Goal: Find specific page/section: Find specific page/section

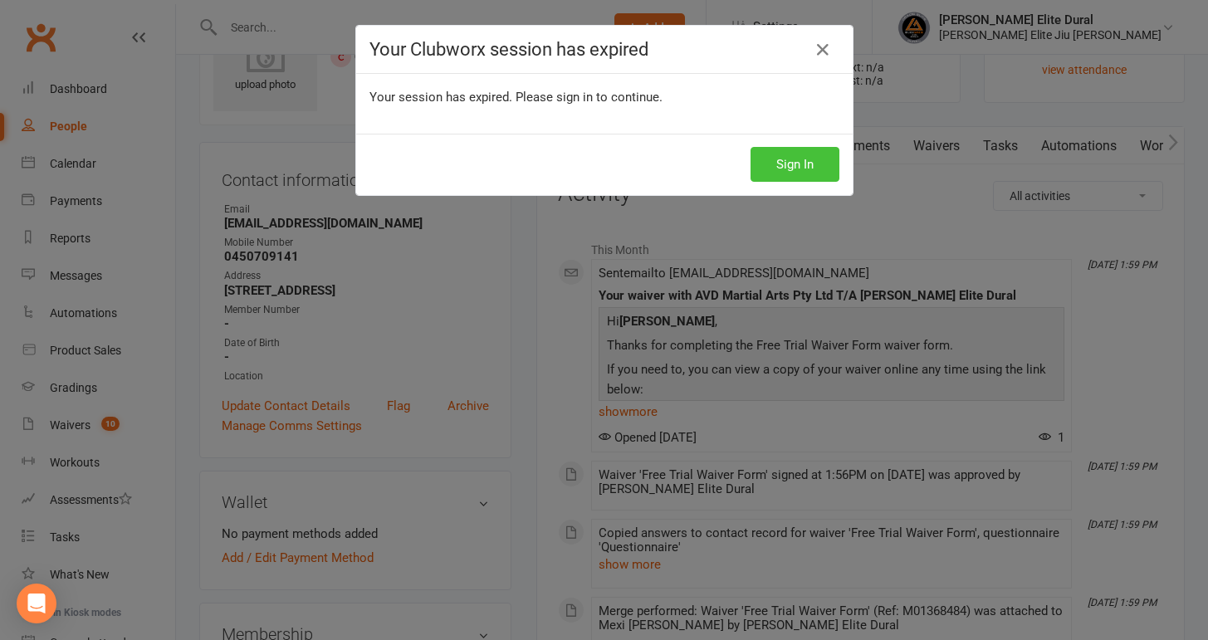
click at [799, 164] on button "Sign In" at bounding box center [795, 164] width 89 height 35
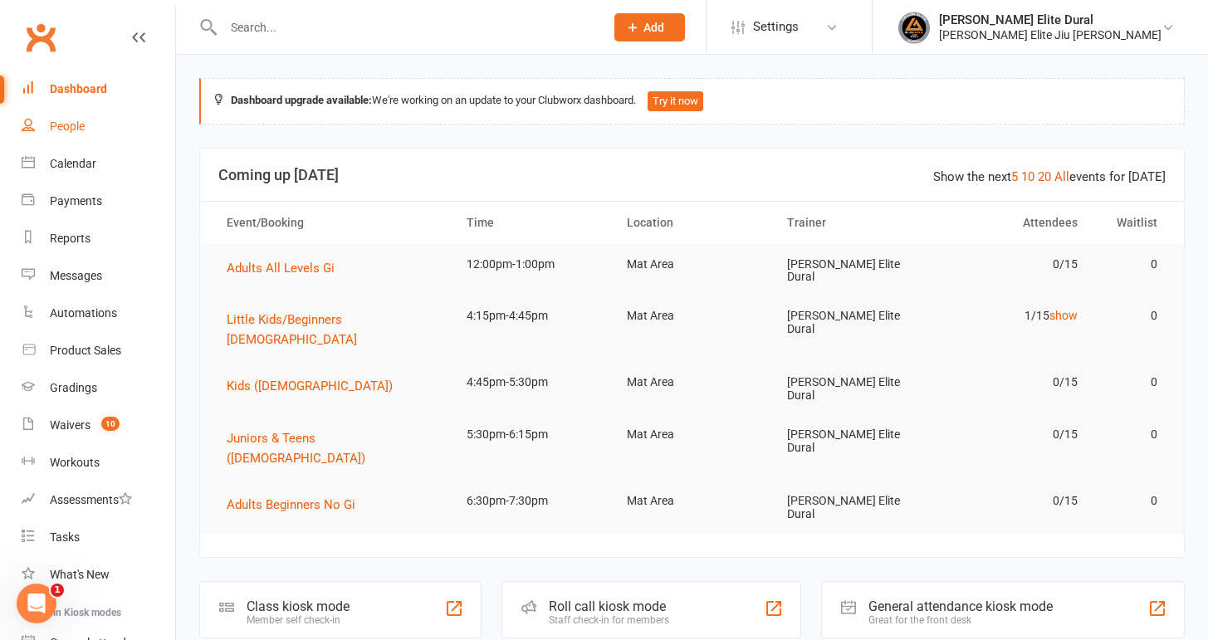
click at [58, 131] on div "People" at bounding box center [67, 126] width 35 height 13
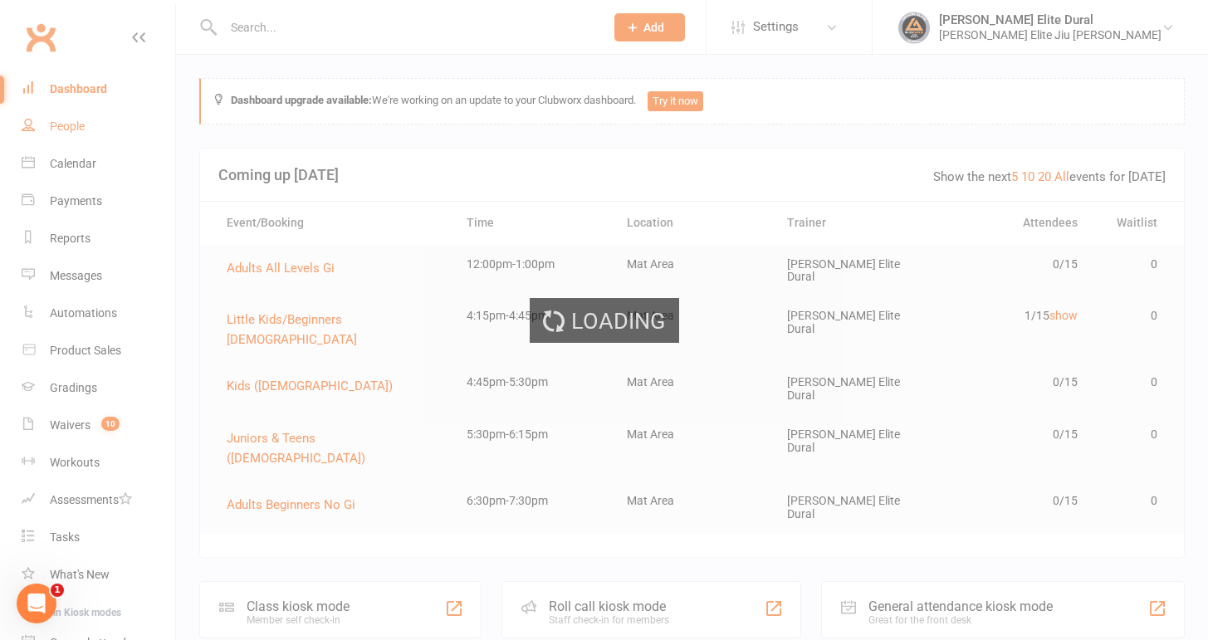
select select "100"
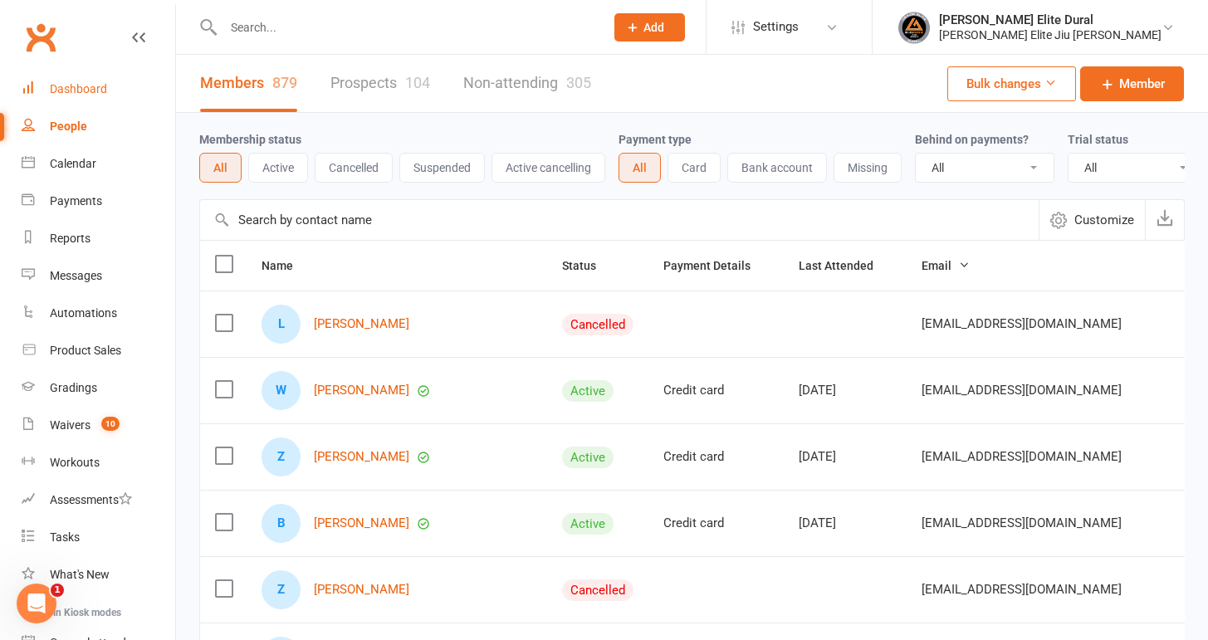
click at [89, 93] on div "Dashboard" at bounding box center [78, 88] width 57 height 13
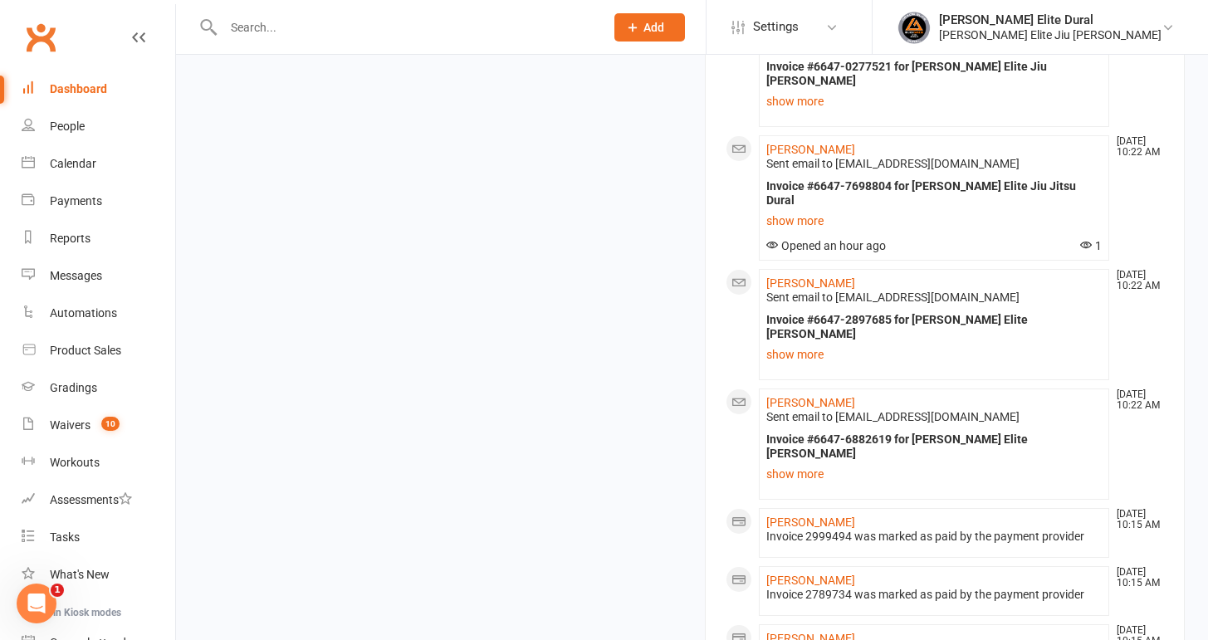
scroll to position [2080, 0]
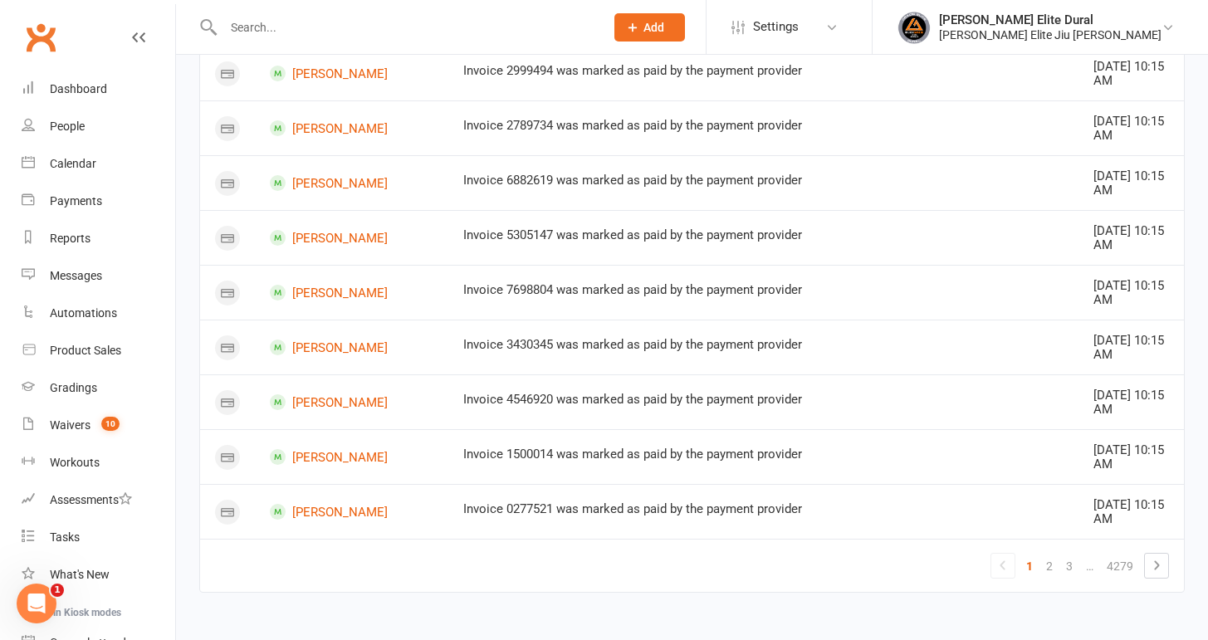
scroll to position [1960, 0]
click at [1054, 566] on link "2" at bounding box center [1050, 566] width 20 height 23
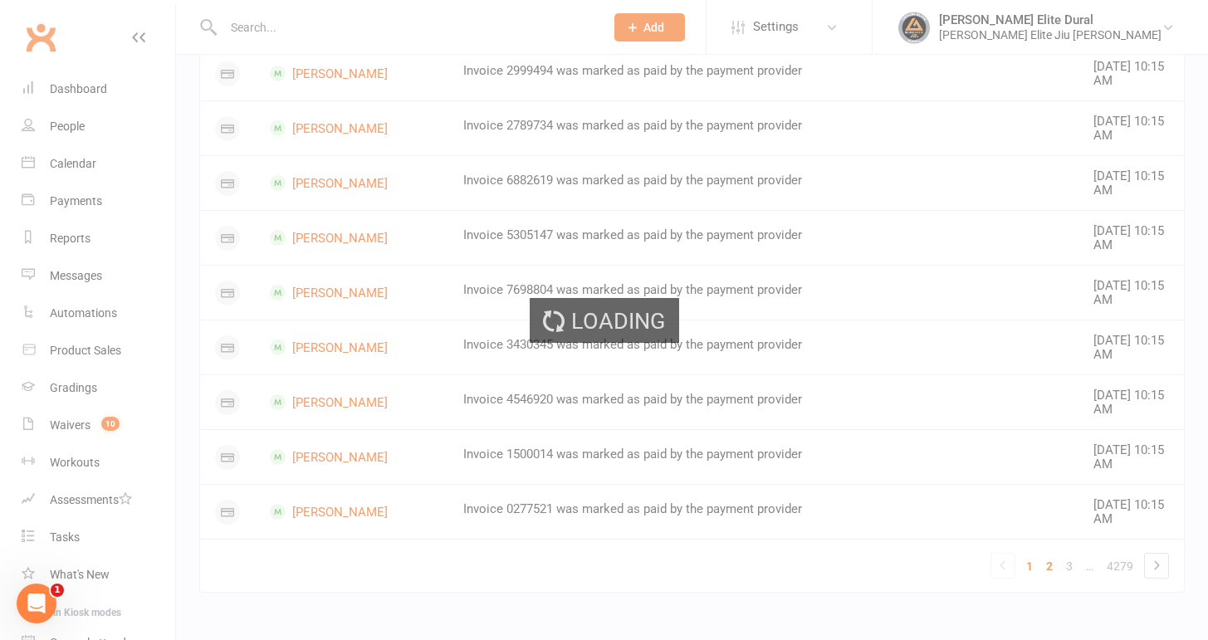
scroll to position [1718, 0]
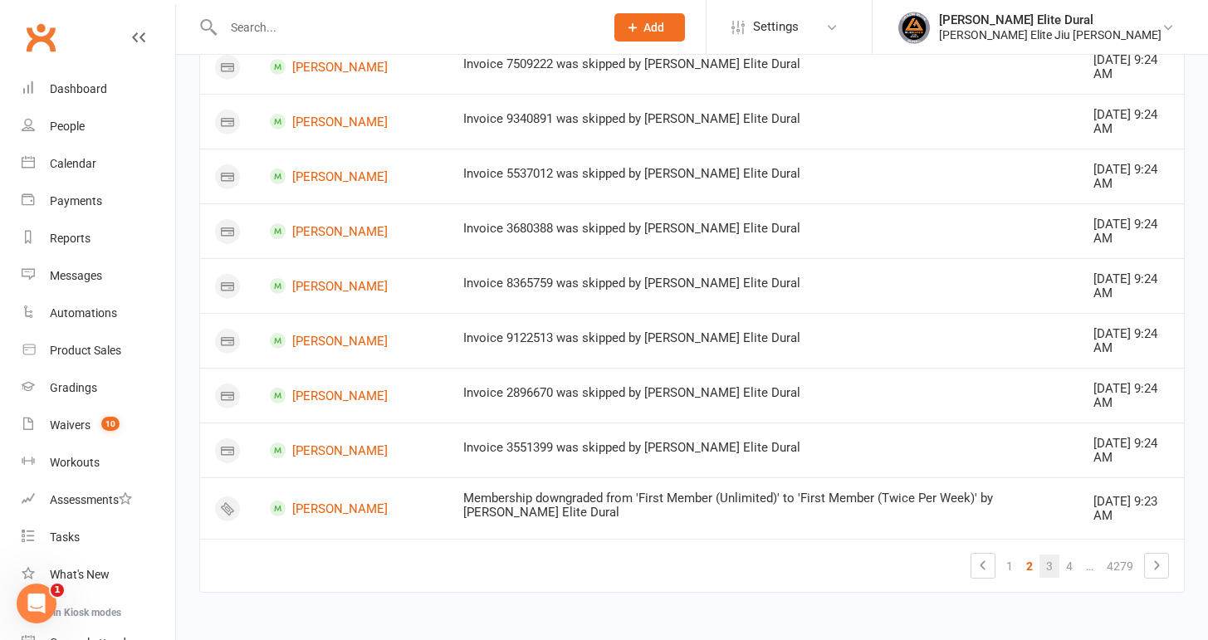
click at [1050, 571] on link "3" at bounding box center [1050, 566] width 20 height 23
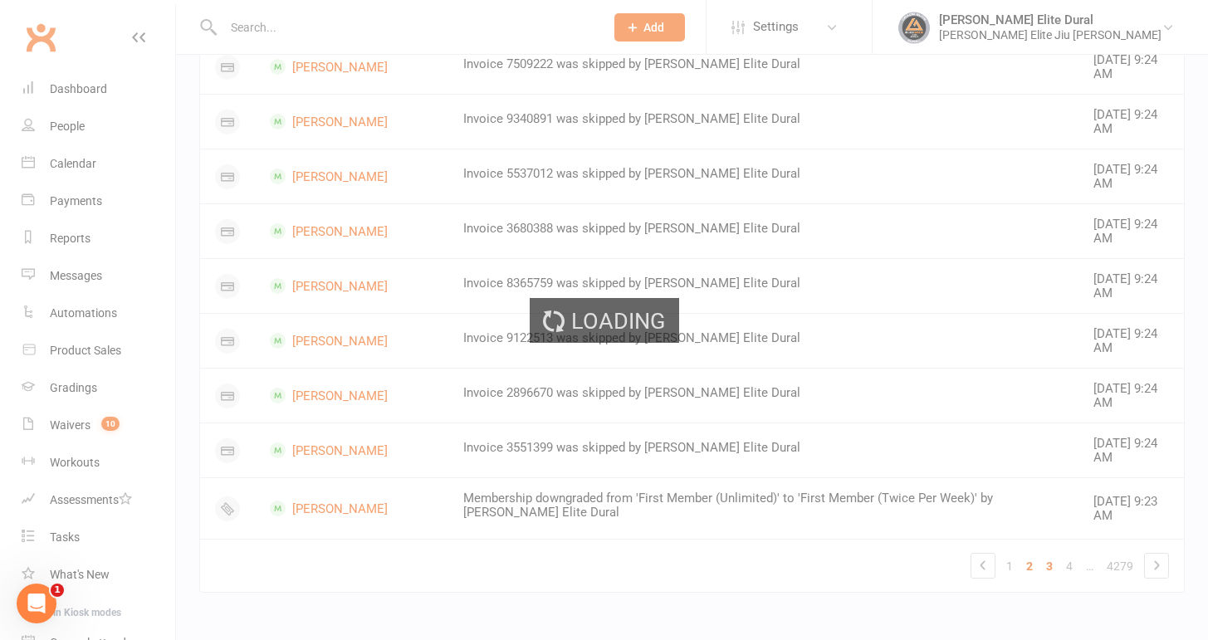
scroll to position [970, 0]
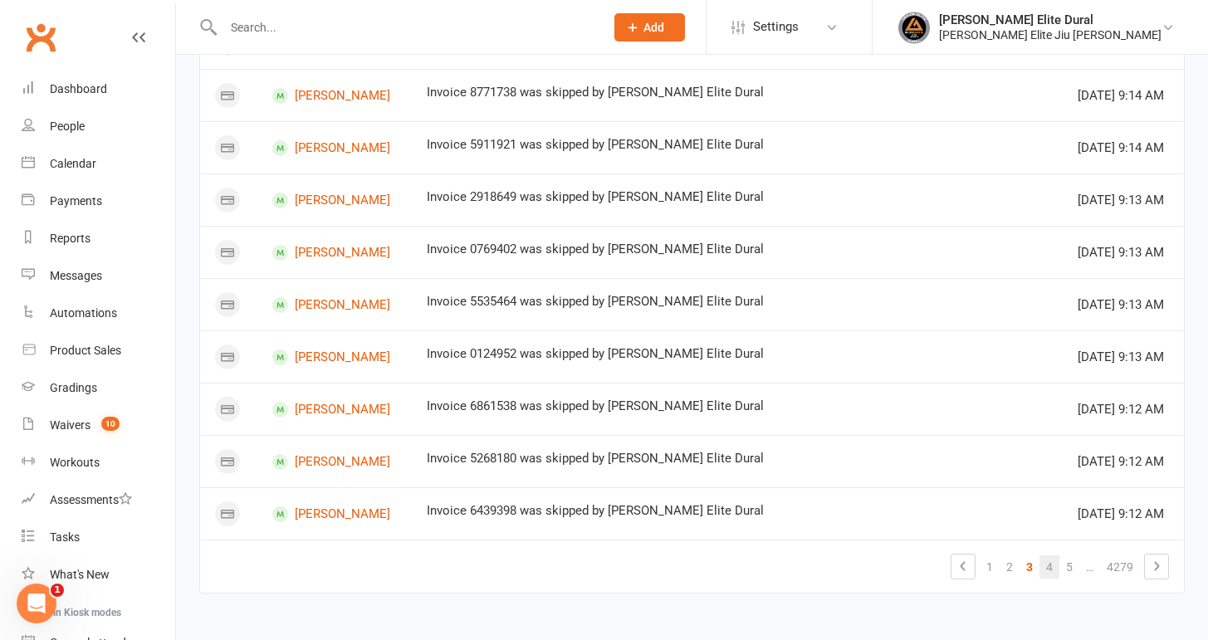
click at [1052, 571] on link "4" at bounding box center [1050, 567] width 20 height 23
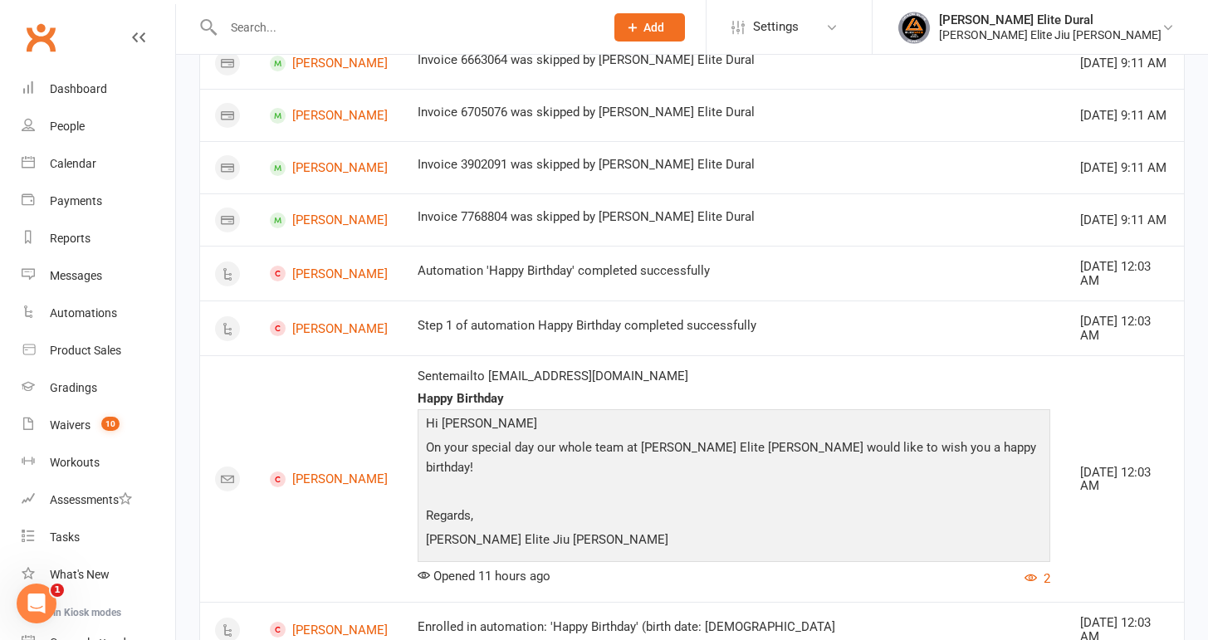
scroll to position [0, 0]
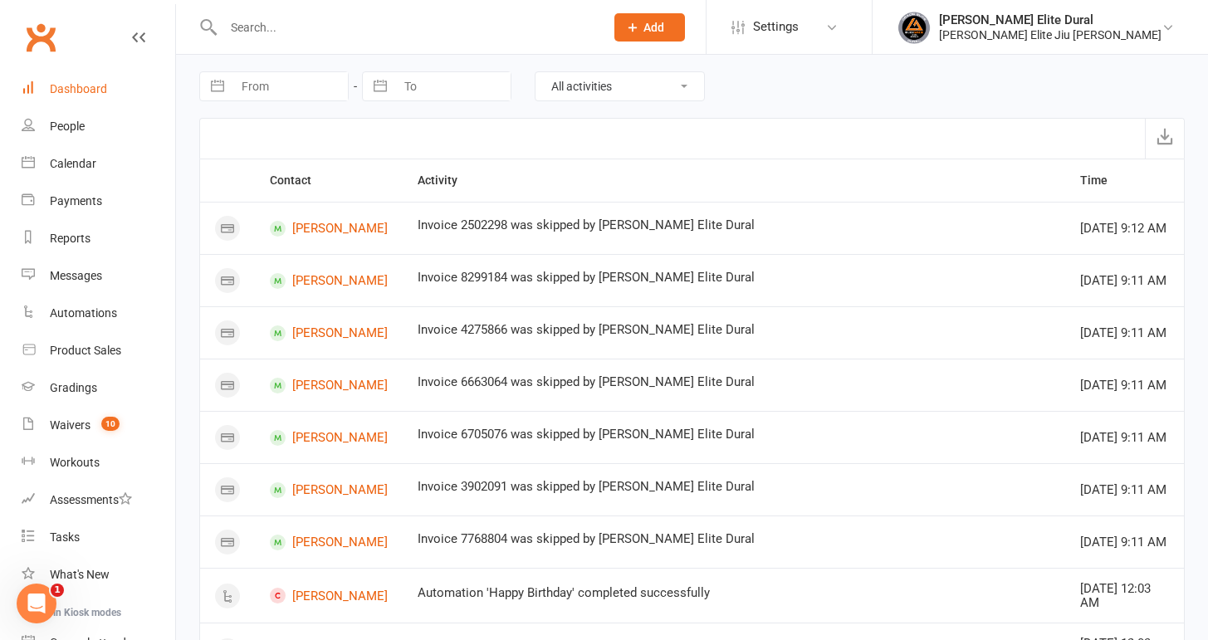
click at [63, 86] on div "Dashboard" at bounding box center [78, 88] width 57 height 13
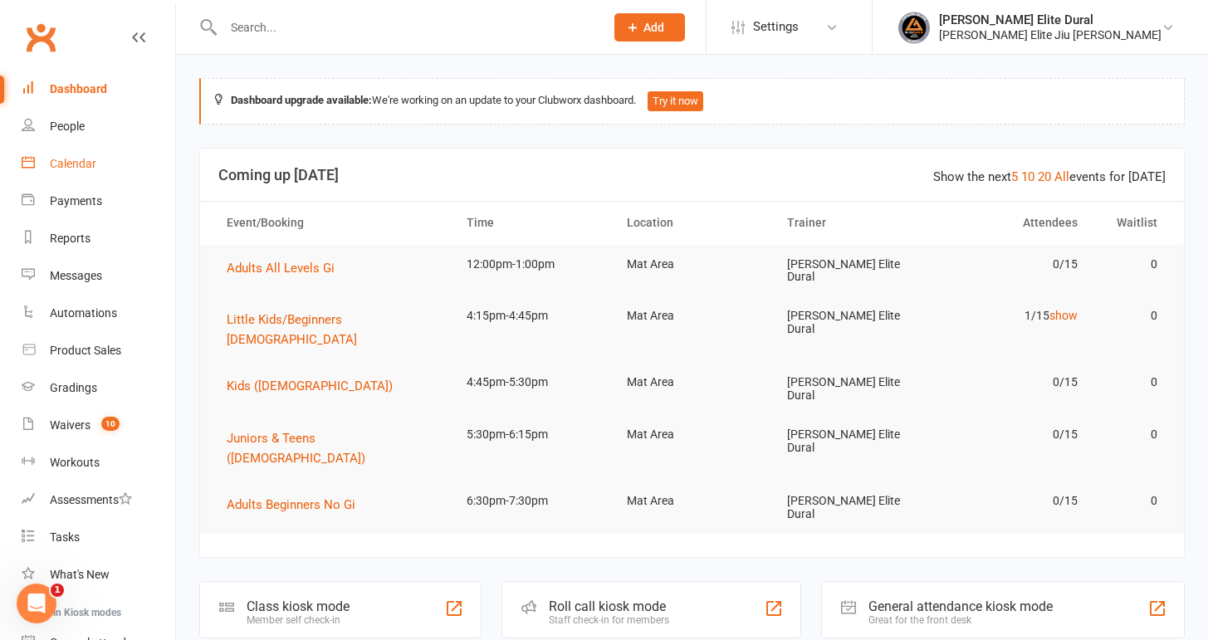
click at [69, 162] on div "Calendar" at bounding box center [73, 163] width 47 height 13
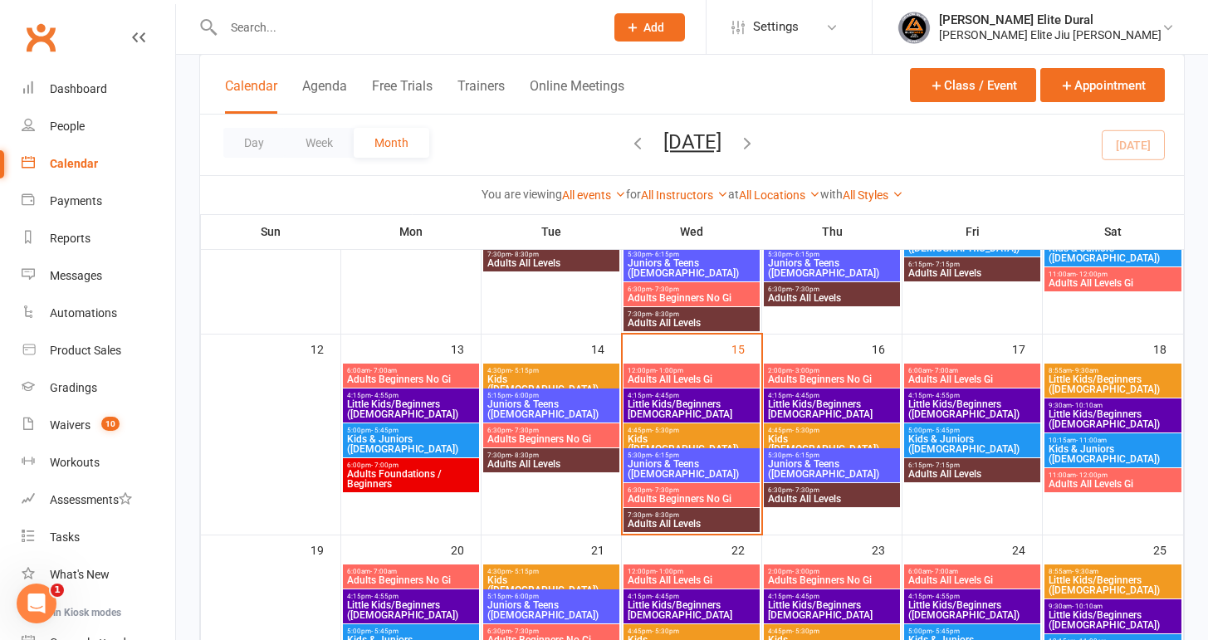
scroll to position [423, 0]
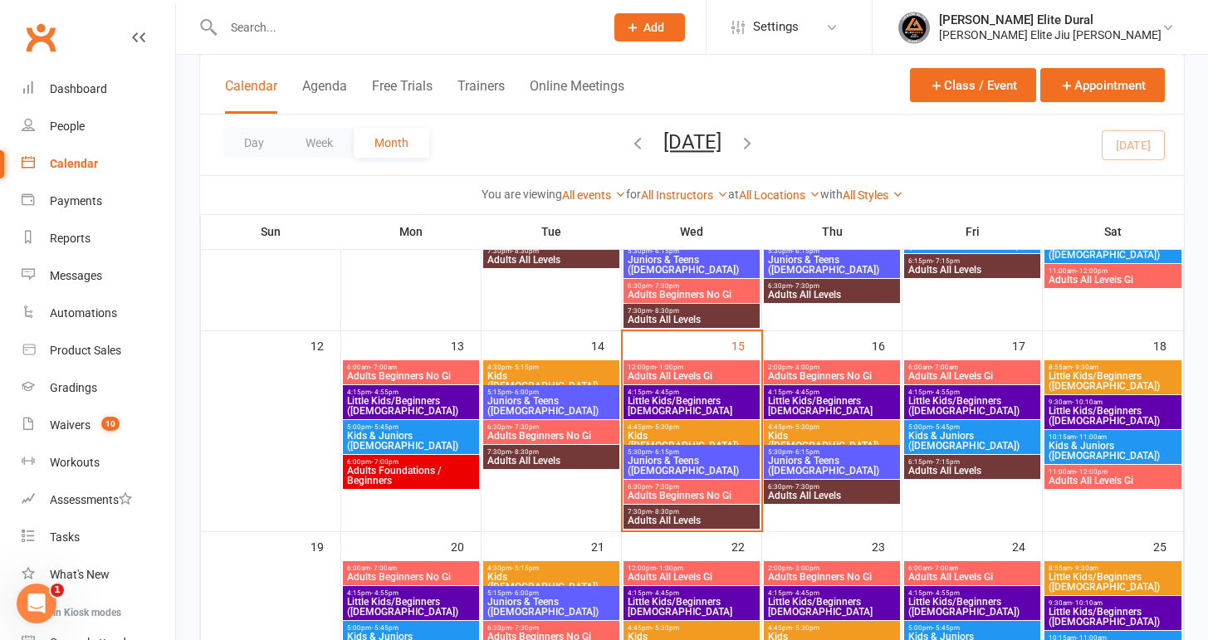
click at [796, 396] on span "Little Kids/Beginners [DEMOGRAPHIC_DATA]" at bounding box center [832, 406] width 130 height 20
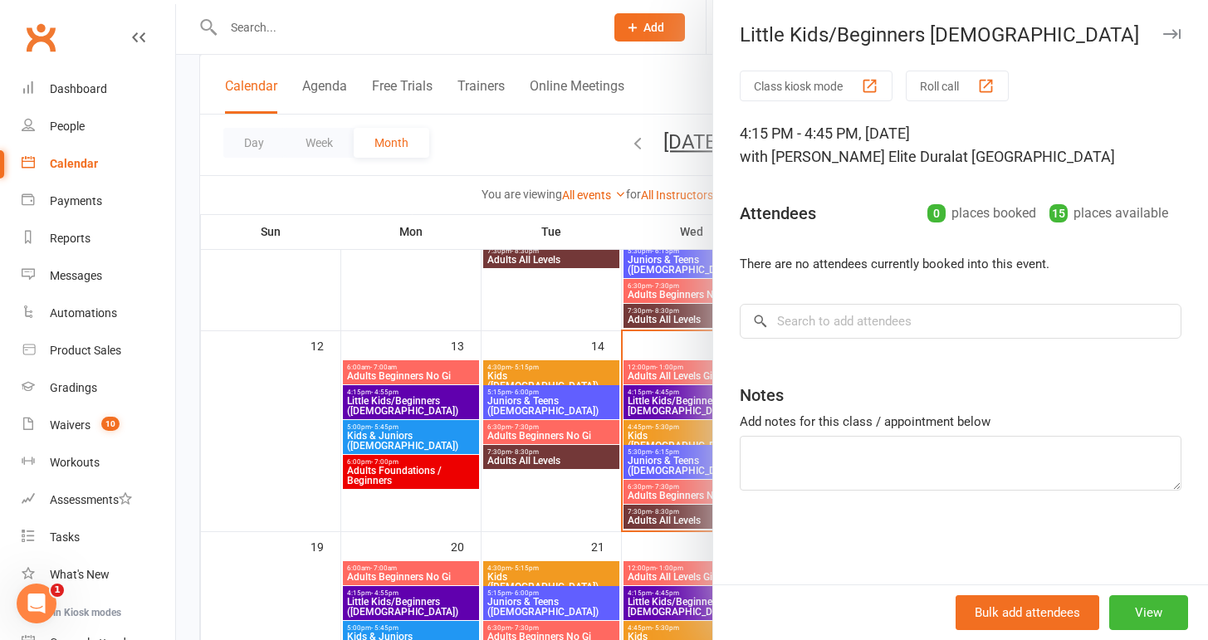
click at [176, 415] on div at bounding box center [692, 320] width 1032 height 640
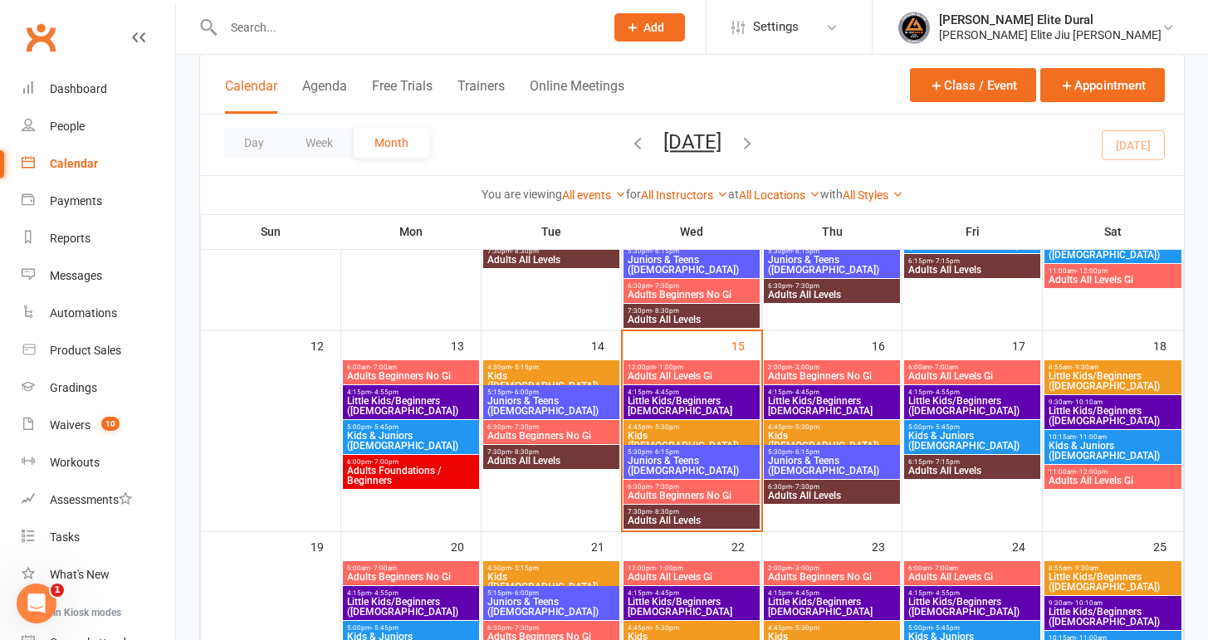
click at [810, 428] on span "- 5:30pm" at bounding box center [805, 427] width 27 height 7
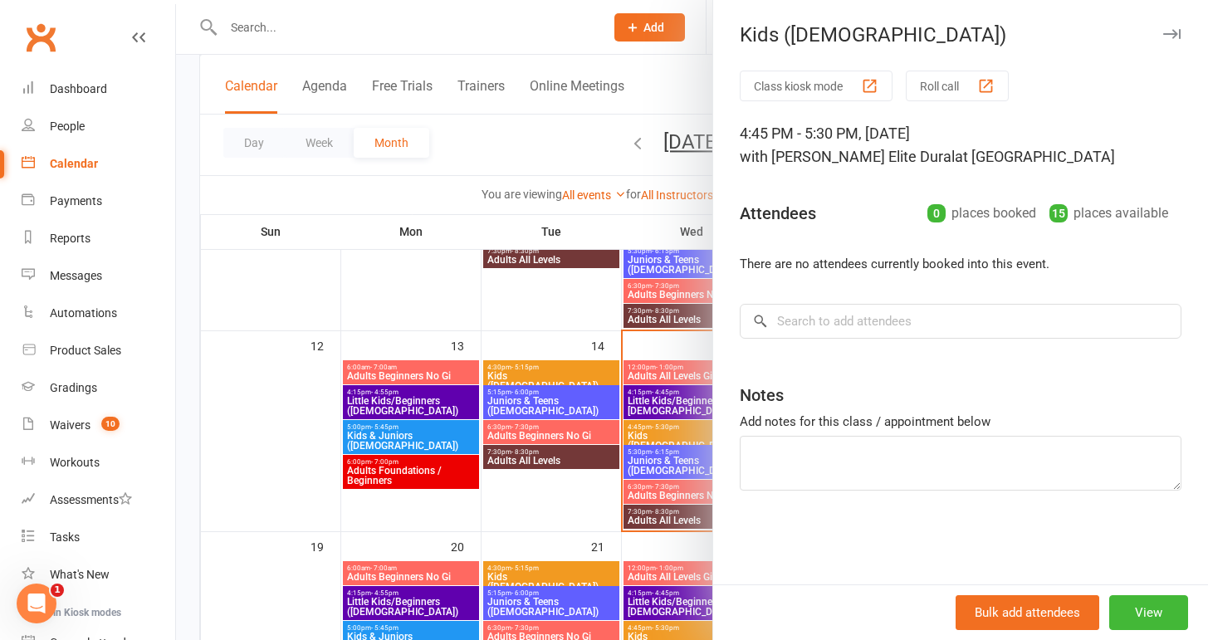
click at [184, 421] on div at bounding box center [692, 320] width 1032 height 640
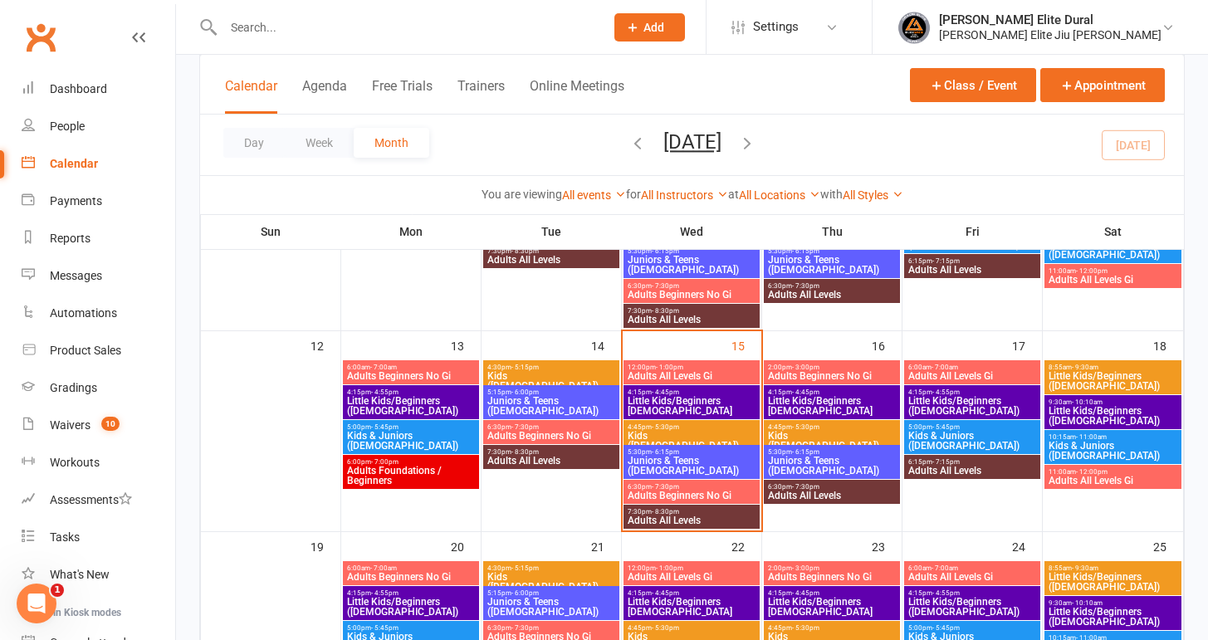
click at [812, 457] on span "Juniors & Teens ([DEMOGRAPHIC_DATA])" at bounding box center [832, 466] width 130 height 20
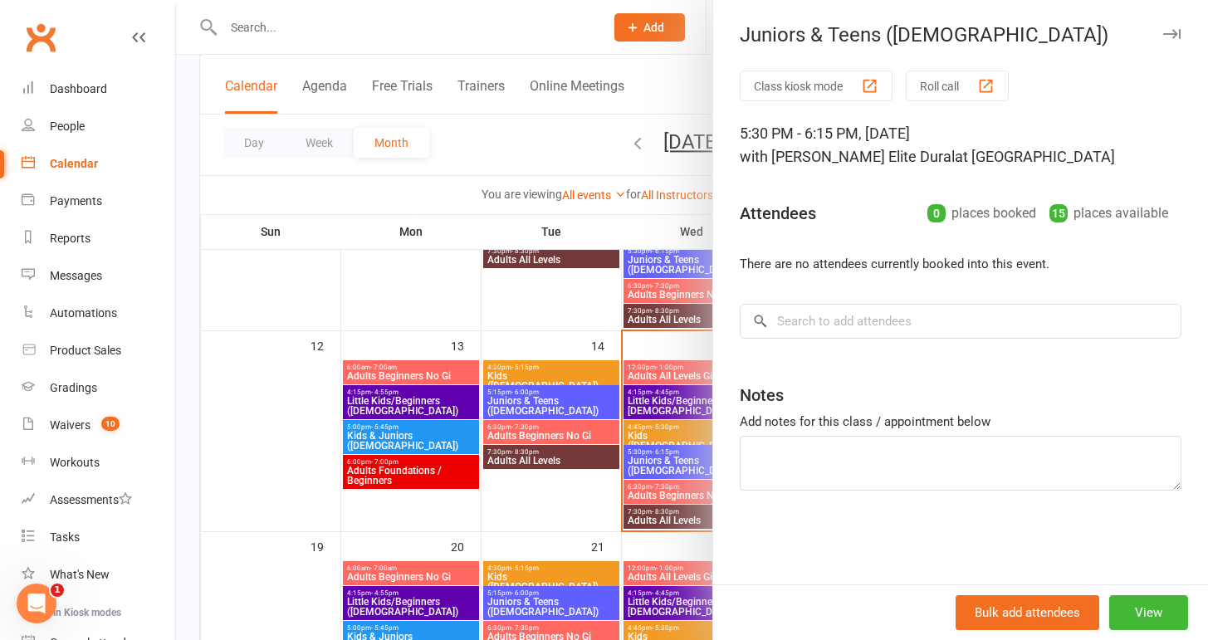
click at [179, 423] on div at bounding box center [692, 320] width 1032 height 640
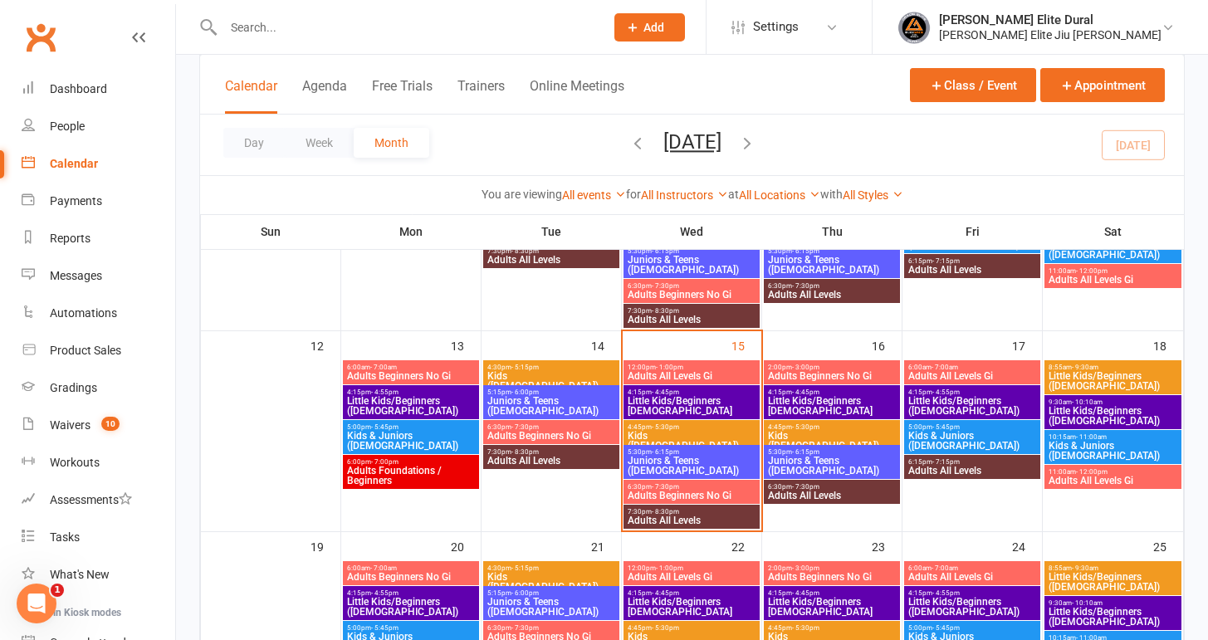
click at [807, 488] on span "- 7:30pm" at bounding box center [805, 486] width 27 height 7
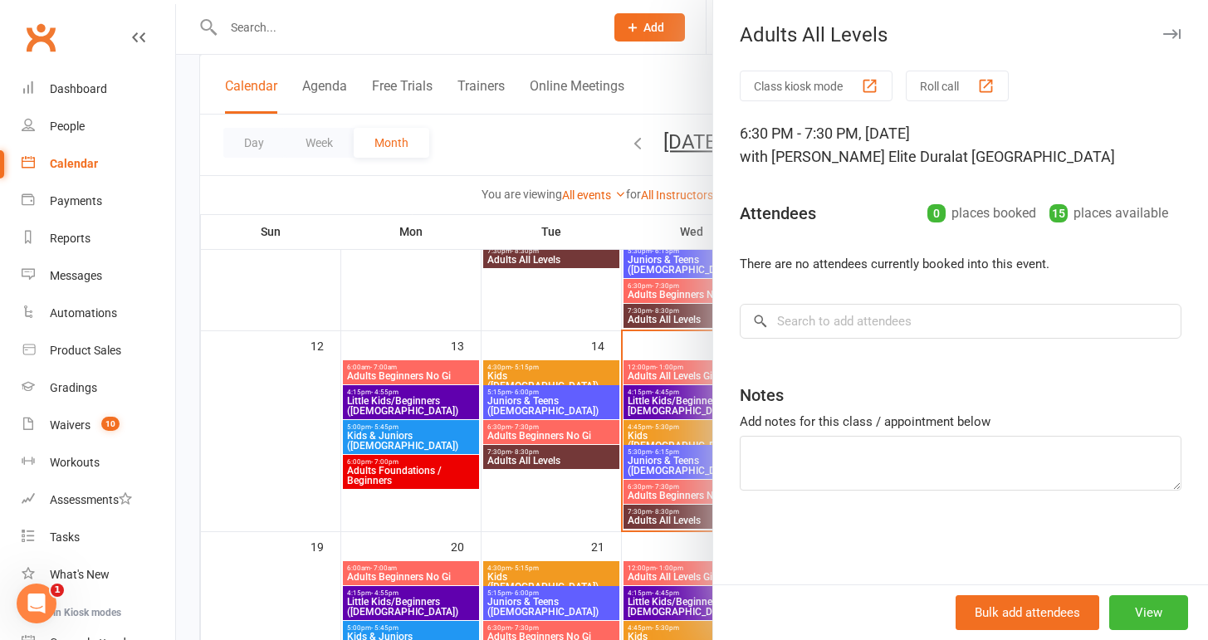
click at [183, 419] on div at bounding box center [692, 320] width 1032 height 640
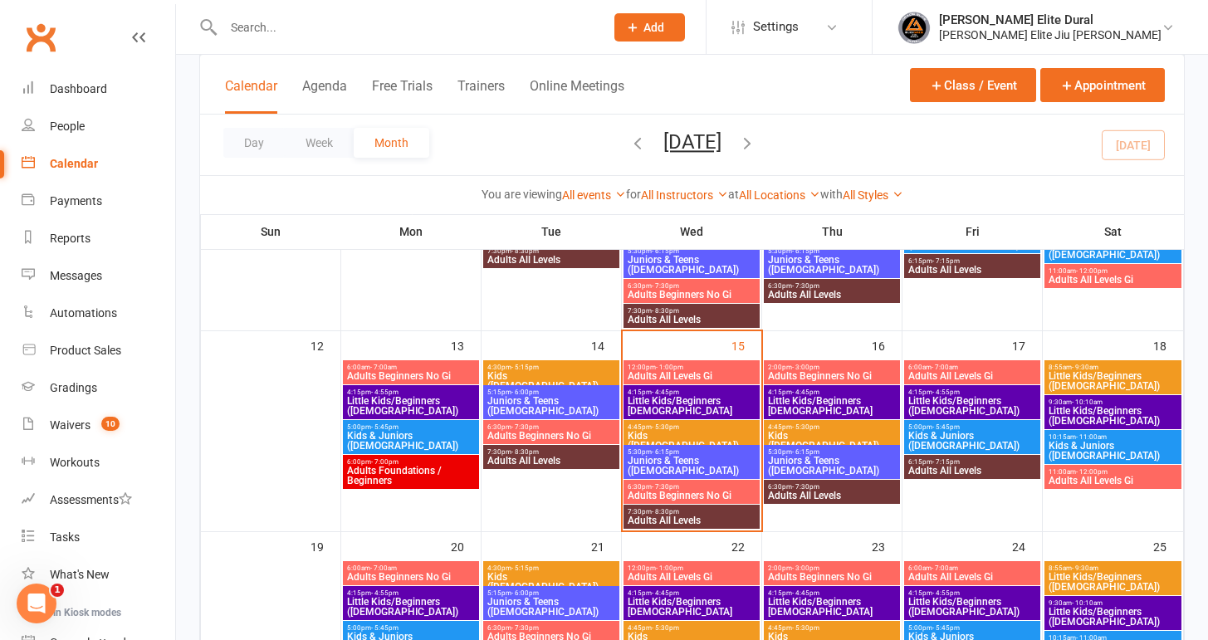
click at [844, 365] on span "2:00pm - 3:00pm" at bounding box center [832, 367] width 130 height 7
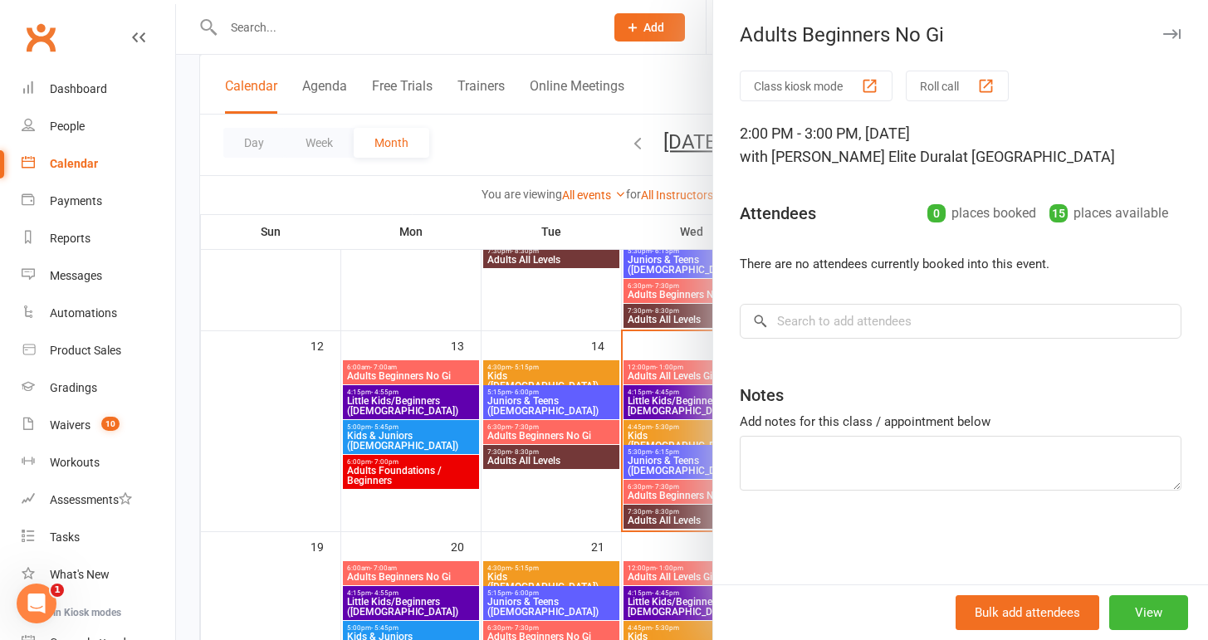
click at [188, 381] on div at bounding box center [692, 320] width 1032 height 640
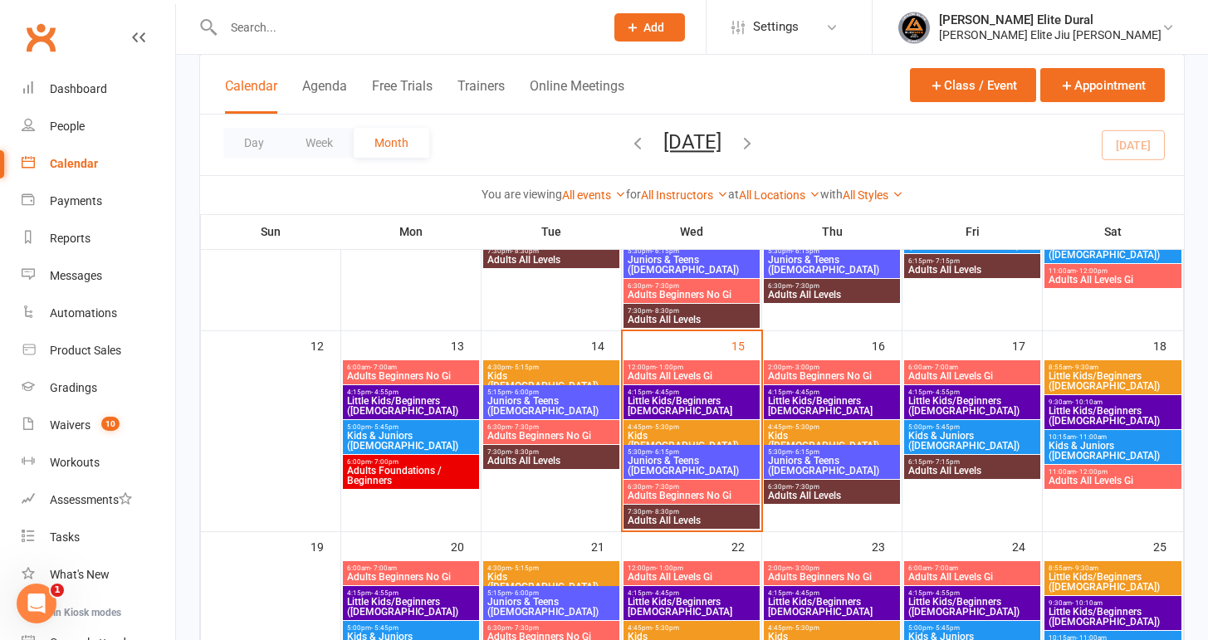
click at [943, 399] on span "Little Kids/Beginners ([DEMOGRAPHIC_DATA])" at bounding box center [973, 406] width 130 height 20
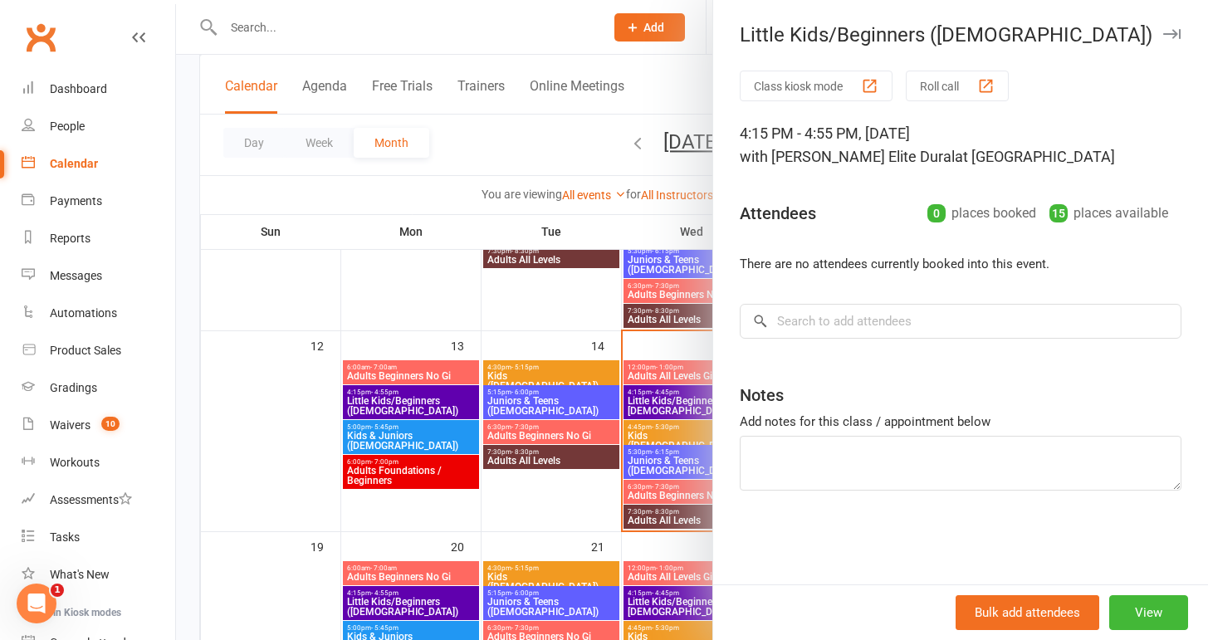
click at [182, 408] on div at bounding box center [692, 320] width 1032 height 640
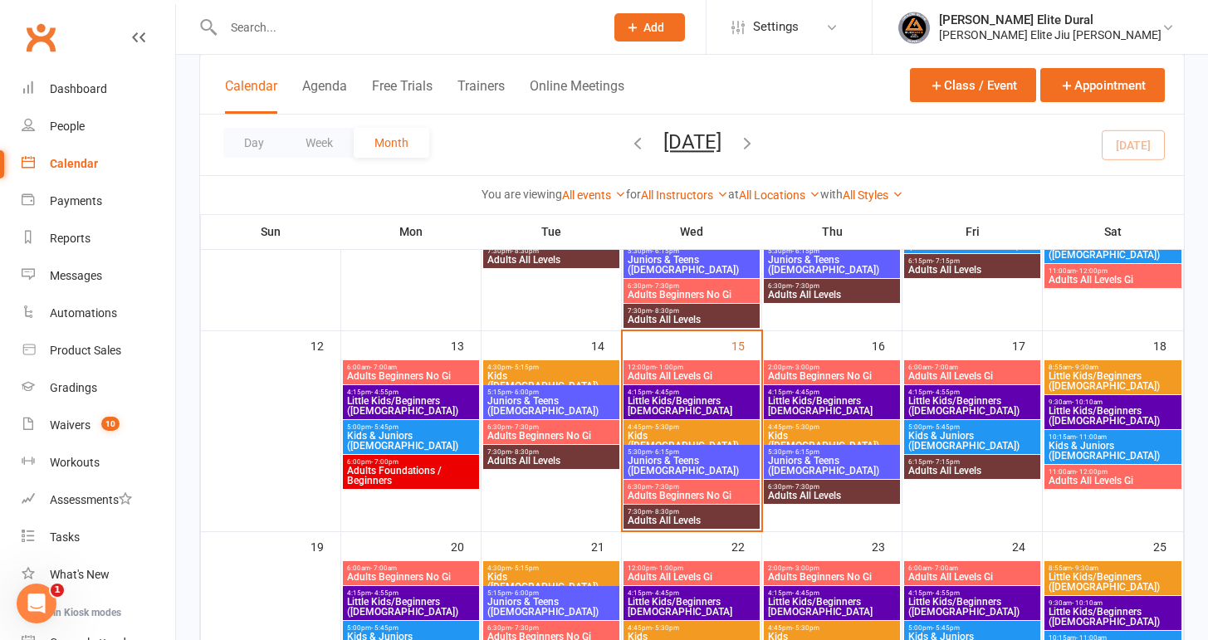
click at [946, 438] on span "Kids & Juniors ([DEMOGRAPHIC_DATA])" at bounding box center [973, 441] width 130 height 20
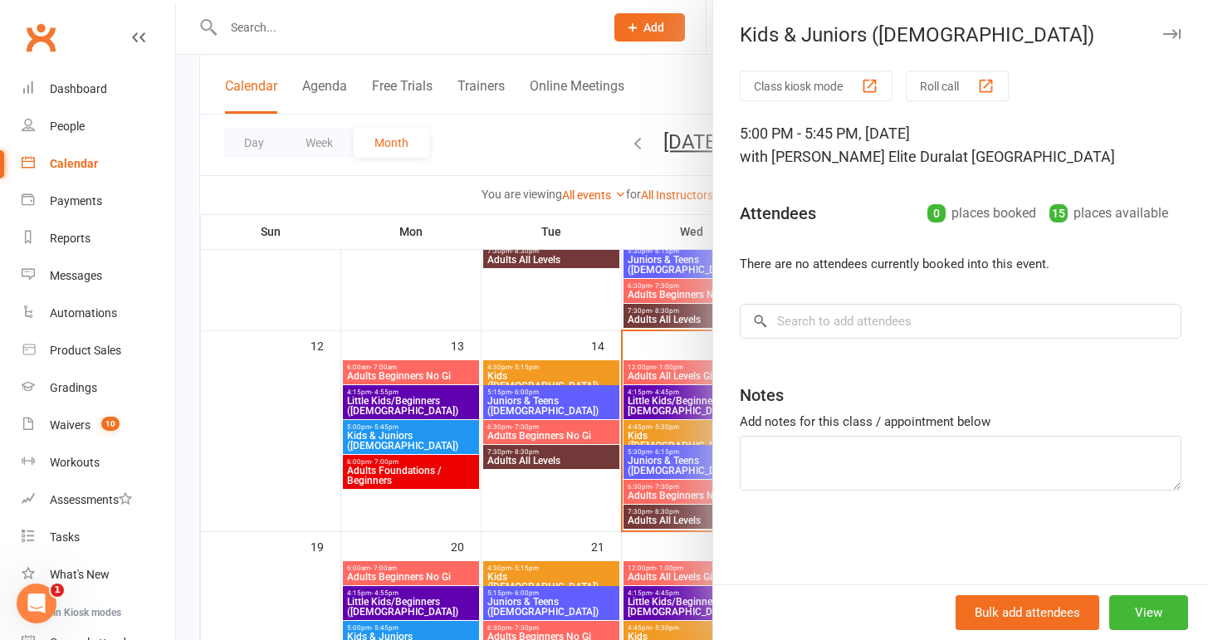
click at [187, 436] on div at bounding box center [692, 320] width 1032 height 640
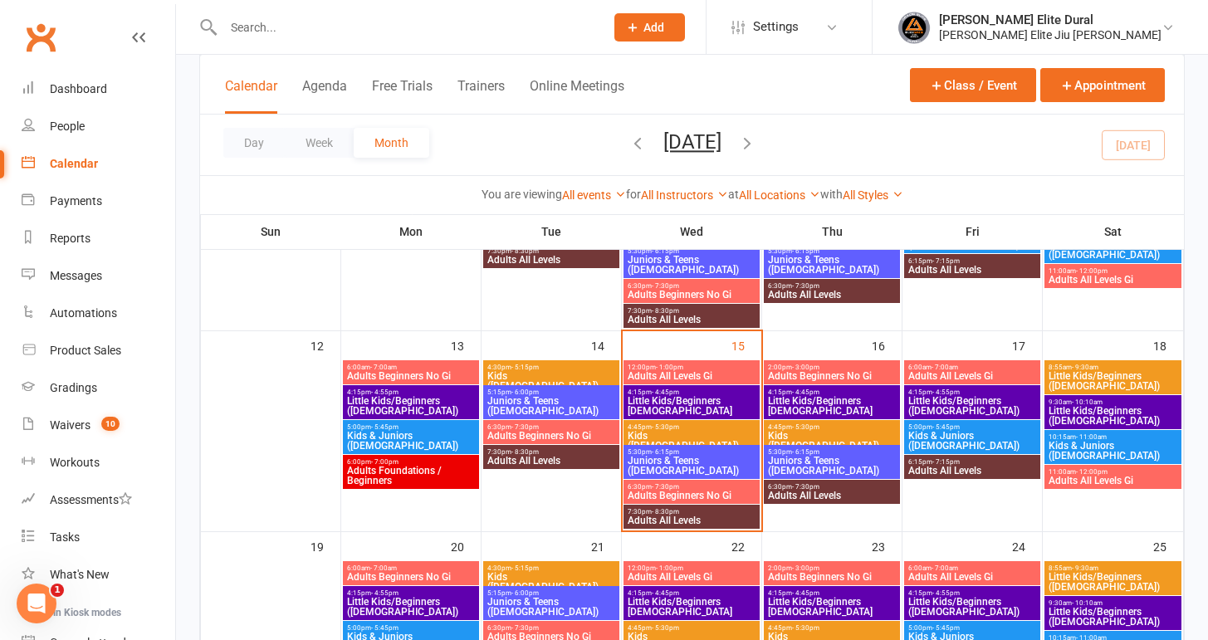
click at [934, 466] on span "Adults All Levels" at bounding box center [973, 471] width 130 height 10
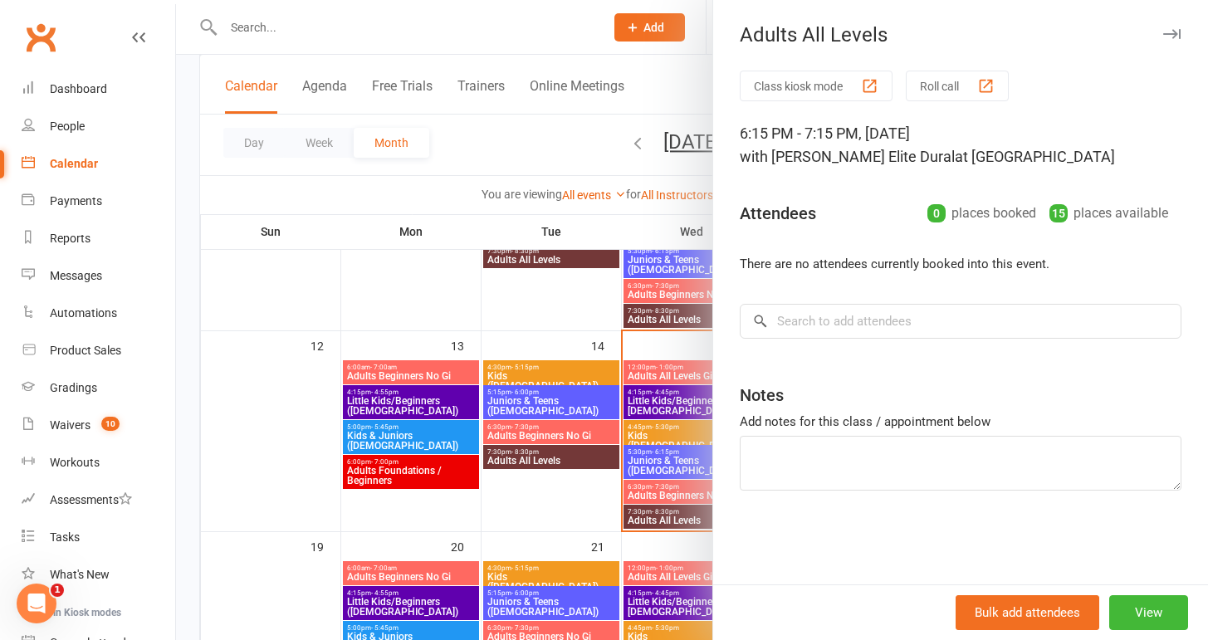
click at [188, 387] on div at bounding box center [692, 320] width 1032 height 640
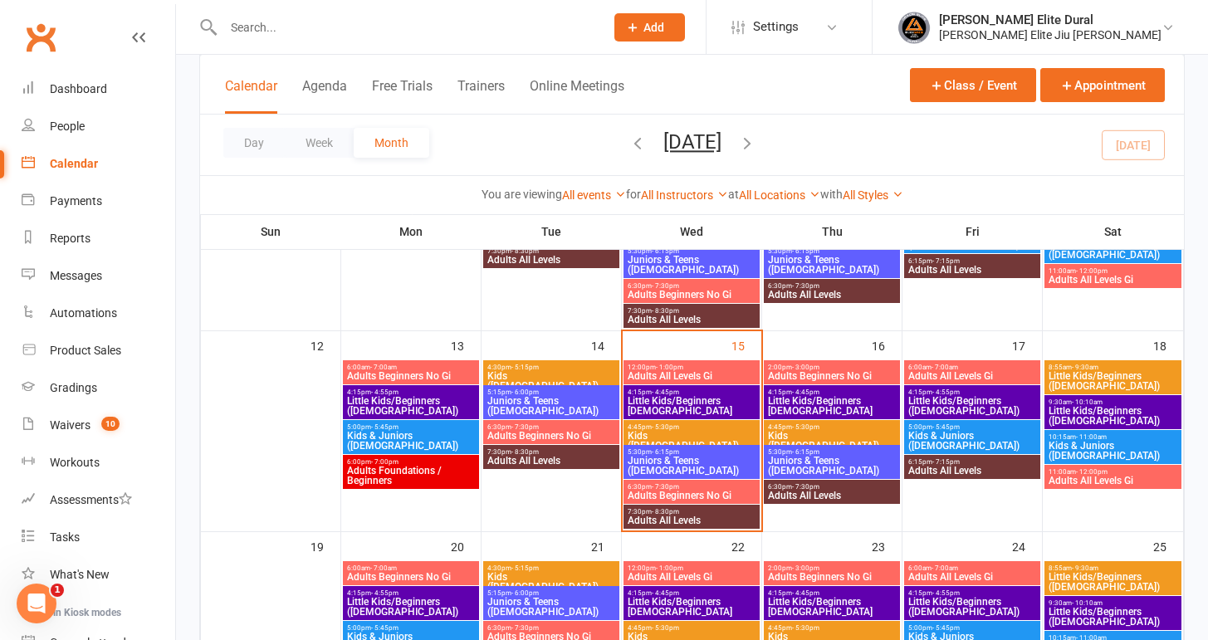
click at [1085, 375] on span "Little Kids/Beginners ([DEMOGRAPHIC_DATA])" at bounding box center [1113, 381] width 130 height 20
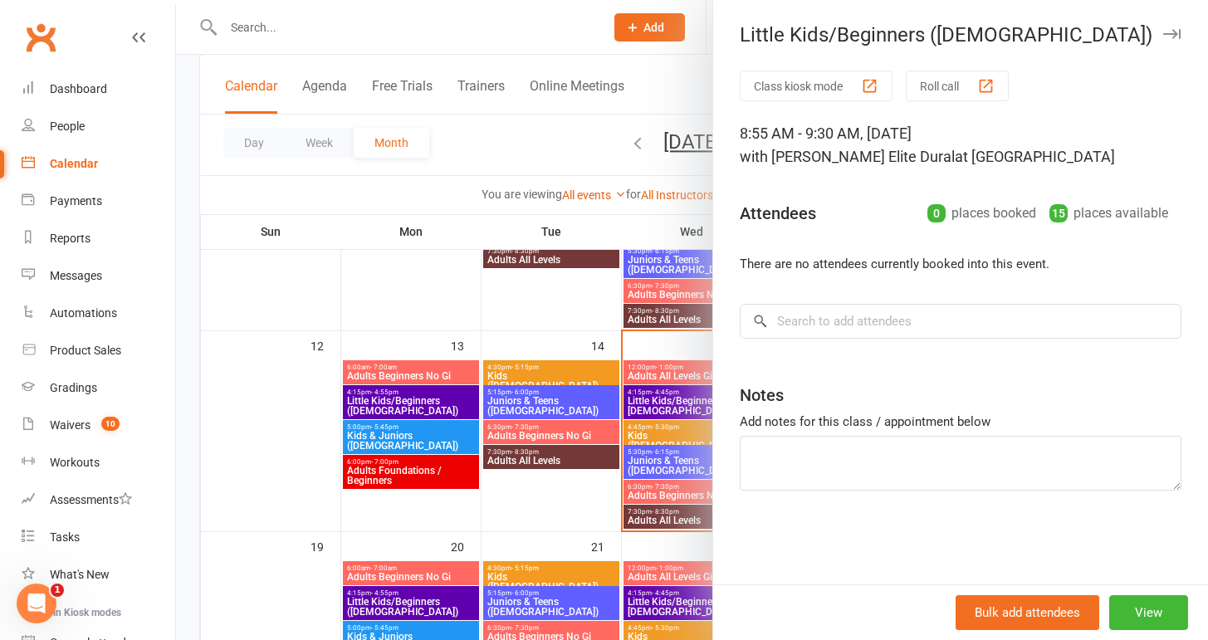
click at [187, 398] on div at bounding box center [692, 320] width 1032 height 640
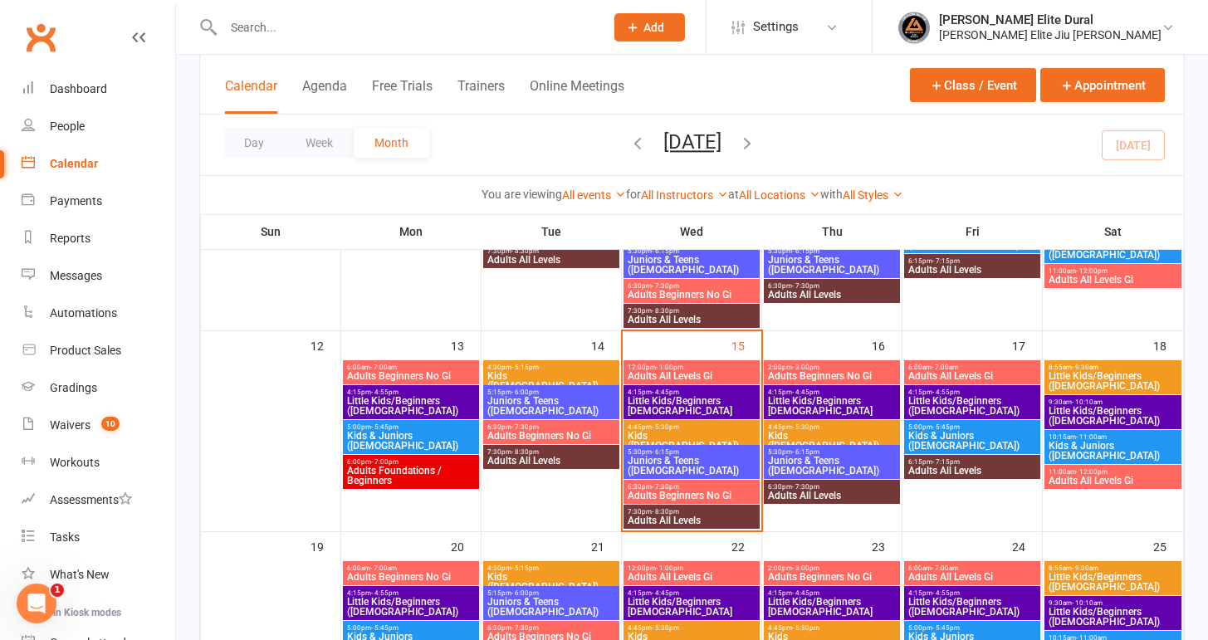
click at [1127, 408] on span "Little Kids/Beginners ([DEMOGRAPHIC_DATA])" at bounding box center [1113, 416] width 130 height 20
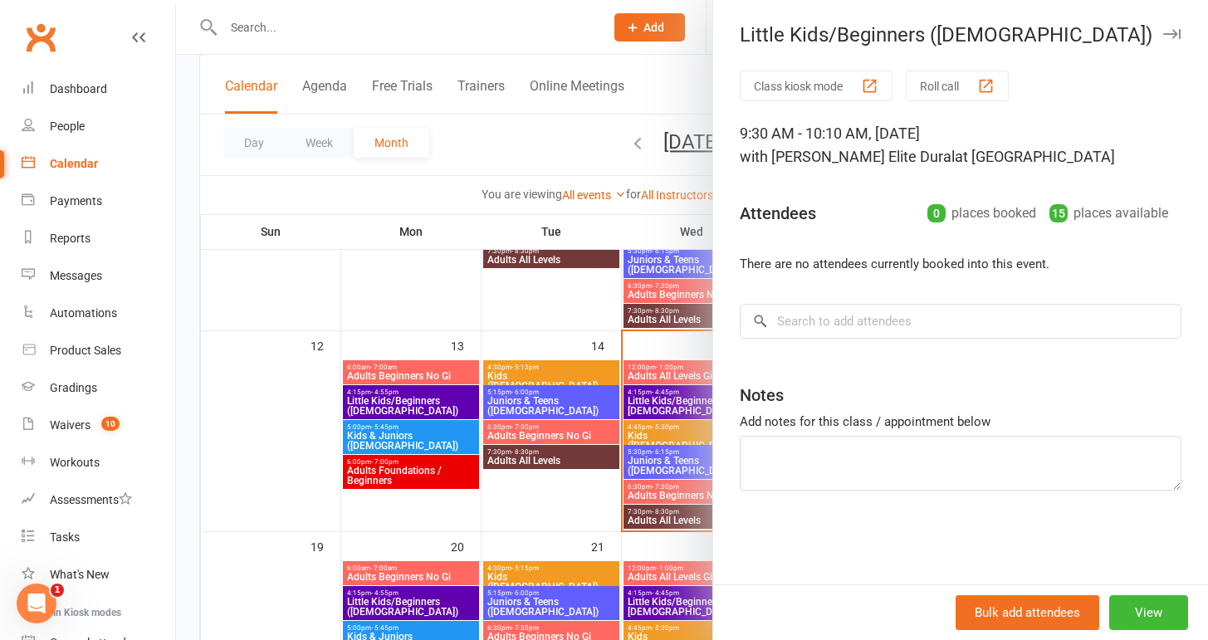
click at [190, 407] on div at bounding box center [692, 320] width 1032 height 640
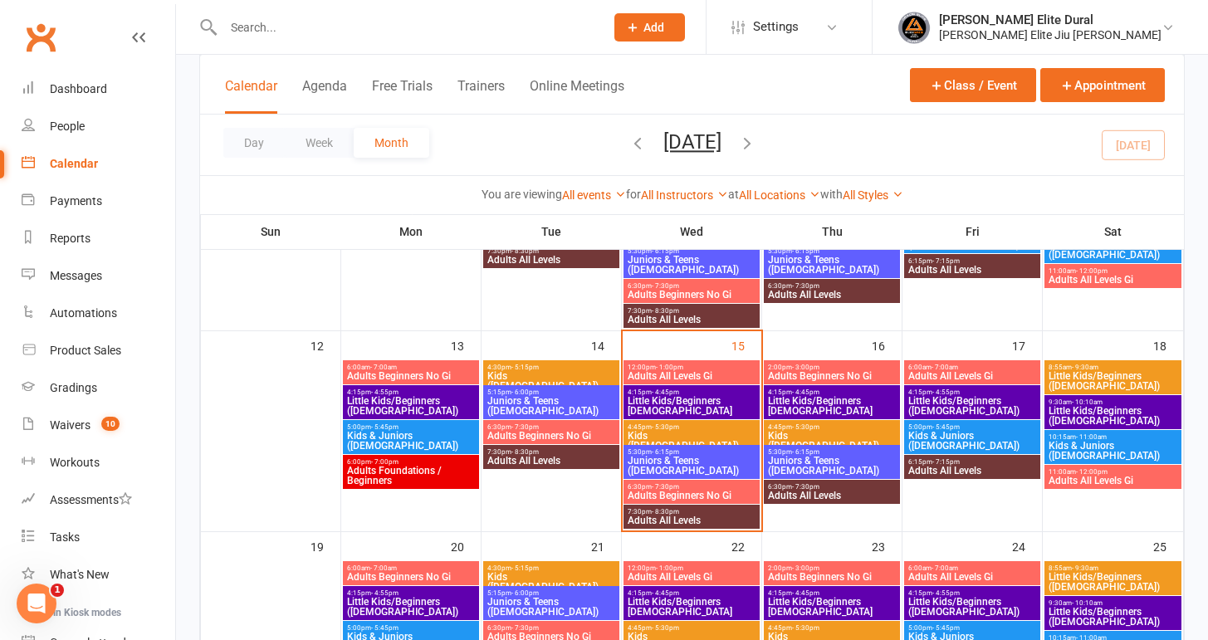
click at [1121, 447] on span "Kids & Juniors ([DEMOGRAPHIC_DATA])" at bounding box center [1113, 451] width 130 height 20
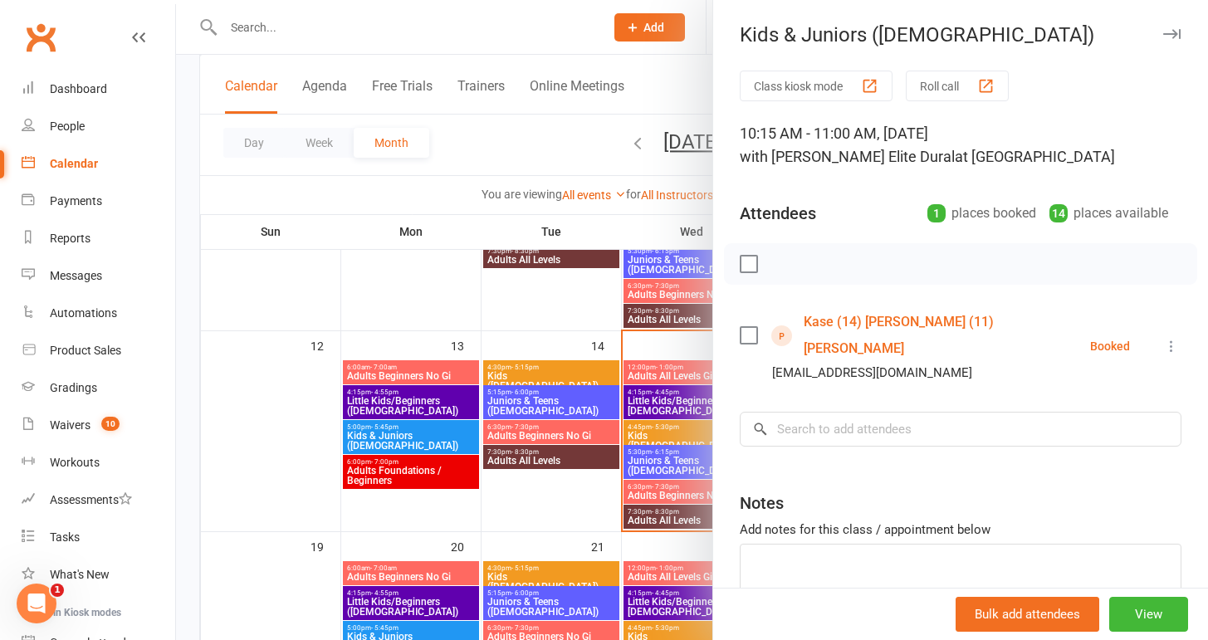
click at [194, 392] on div at bounding box center [692, 320] width 1032 height 640
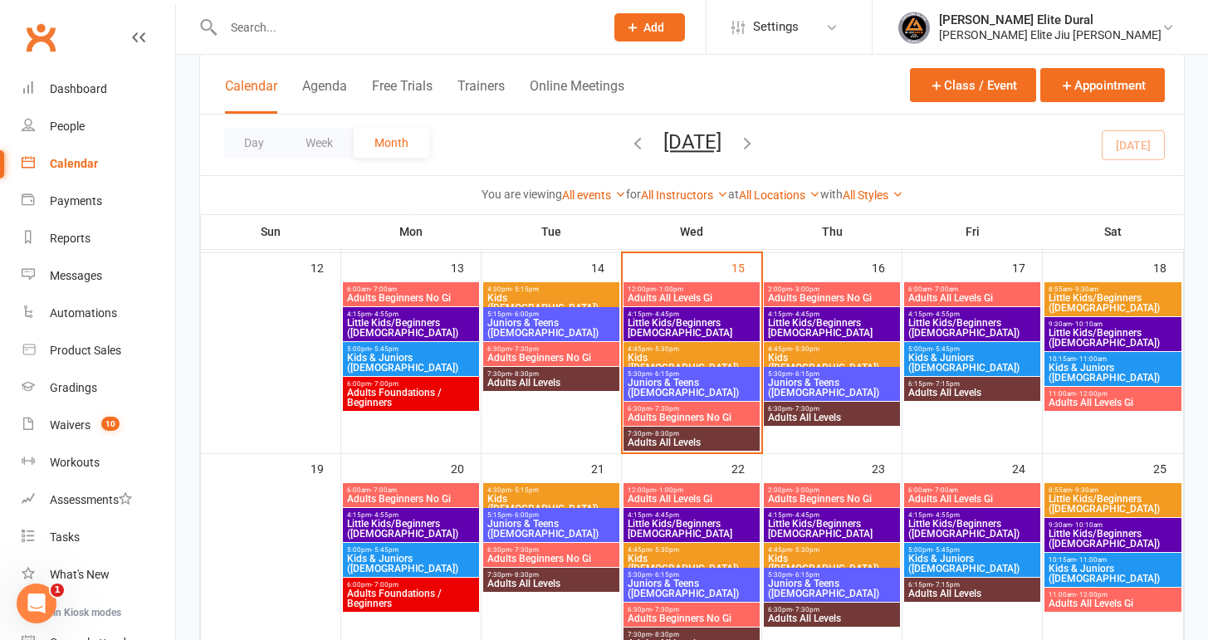
scroll to position [511, 0]
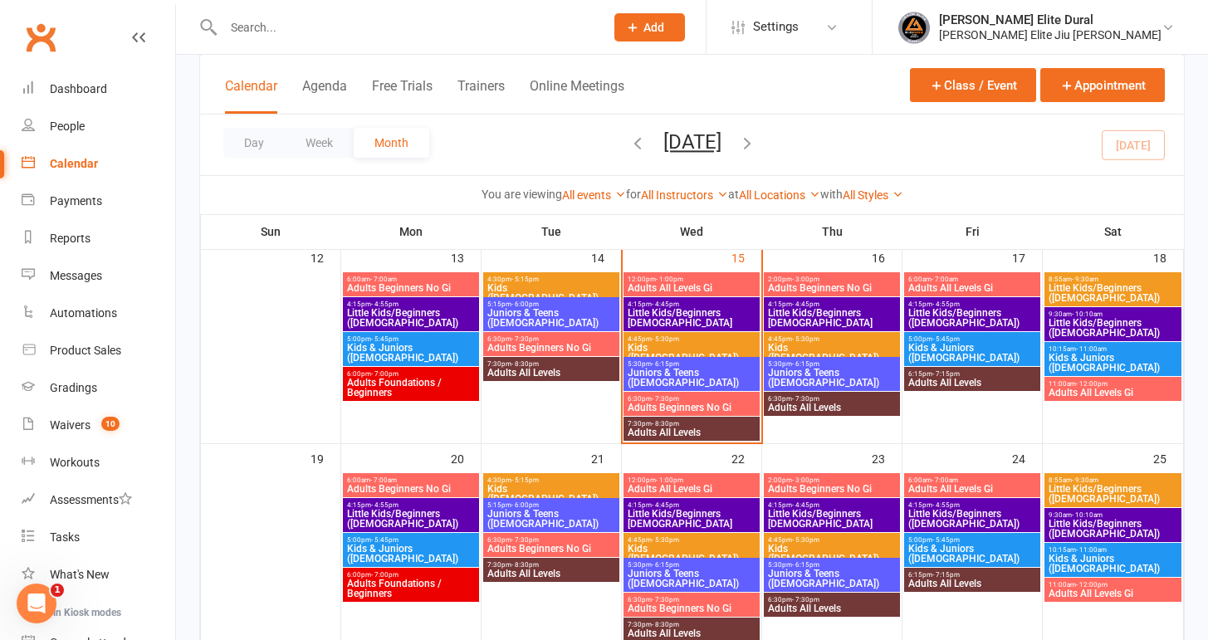
click at [1085, 388] on span "Adults All Levels Gi" at bounding box center [1113, 393] width 130 height 10
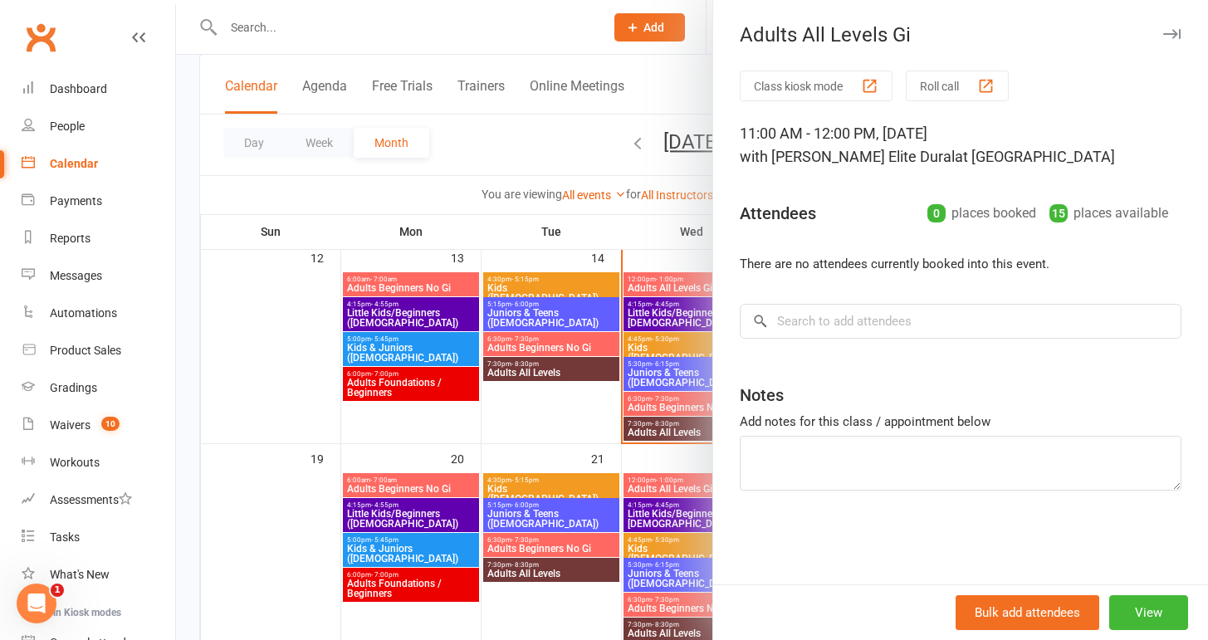
click at [187, 393] on div at bounding box center [692, 320] width 1032 height 640
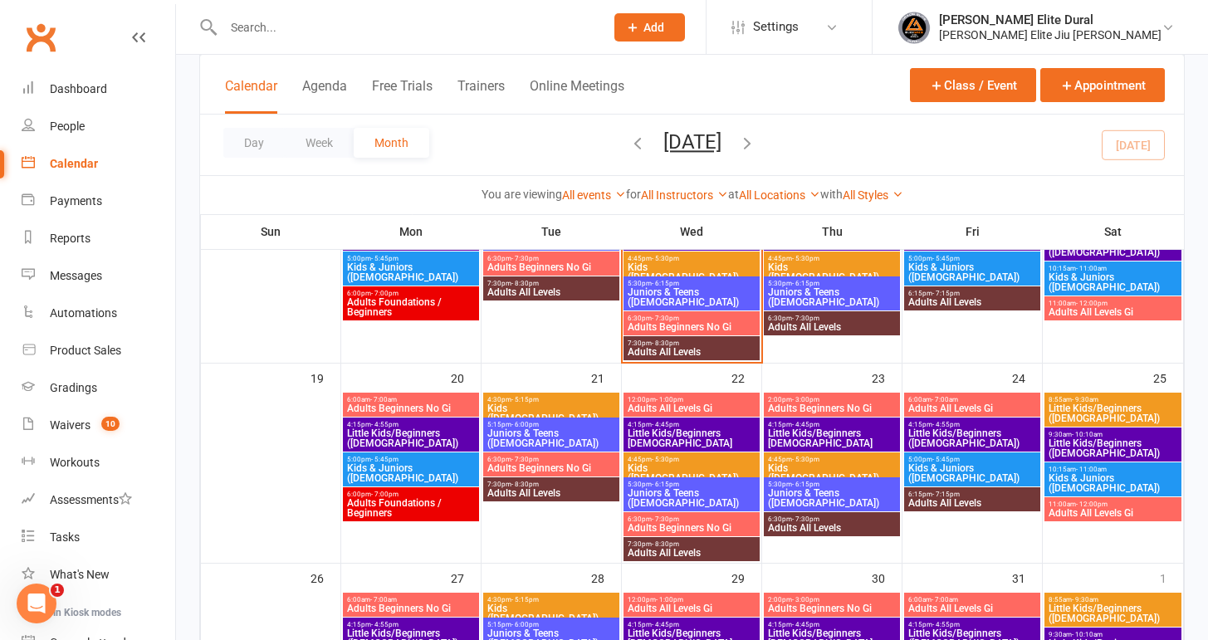
scroll to position [598, 0]
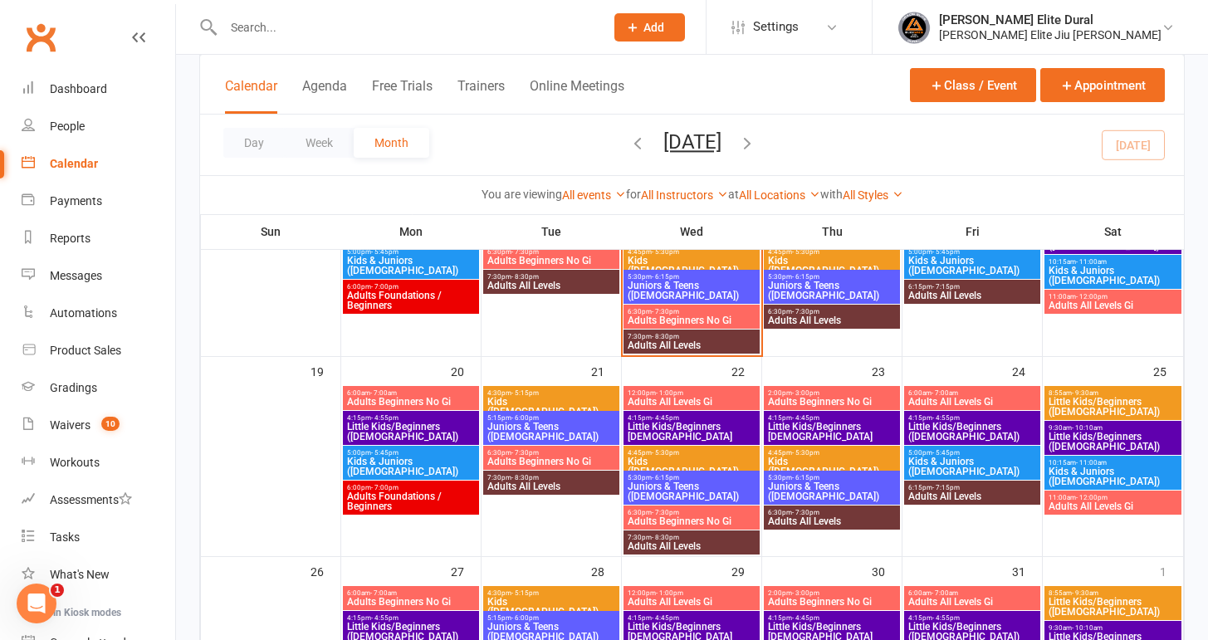
click at [934, 426] on span "Little Kids/Beginners ([DEMOGRAPHIC_DATA])" at bounding box center [973, 432] width 130 height 20
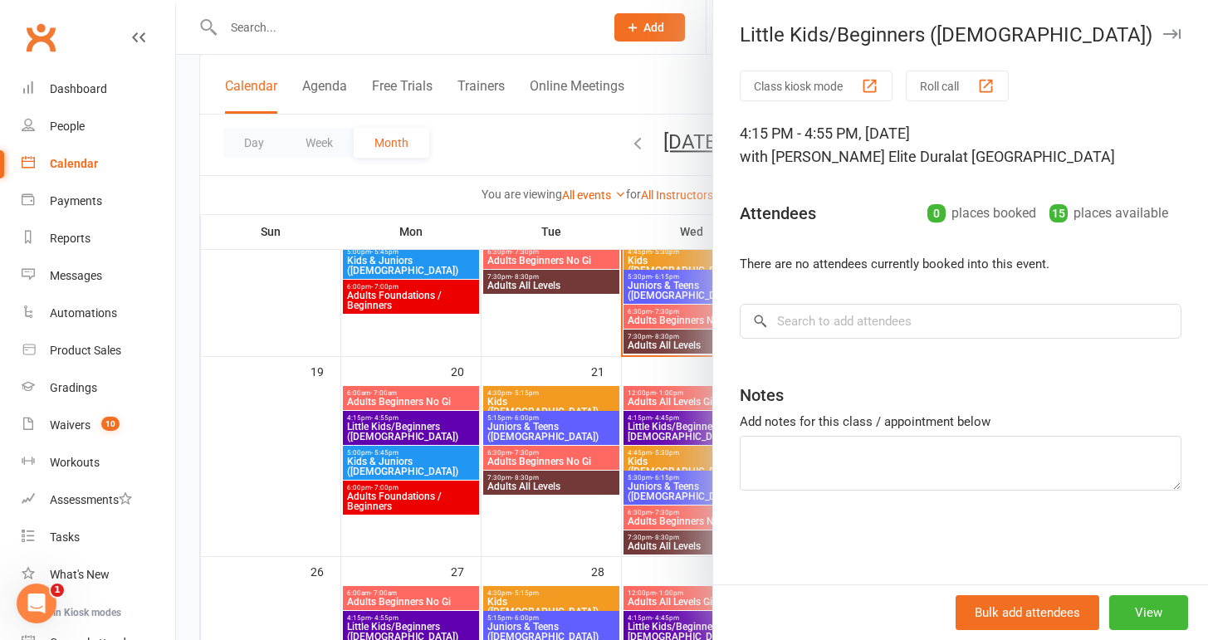
click at [186, 427] on div at bounding box center [692, 320] width 1032 height 640
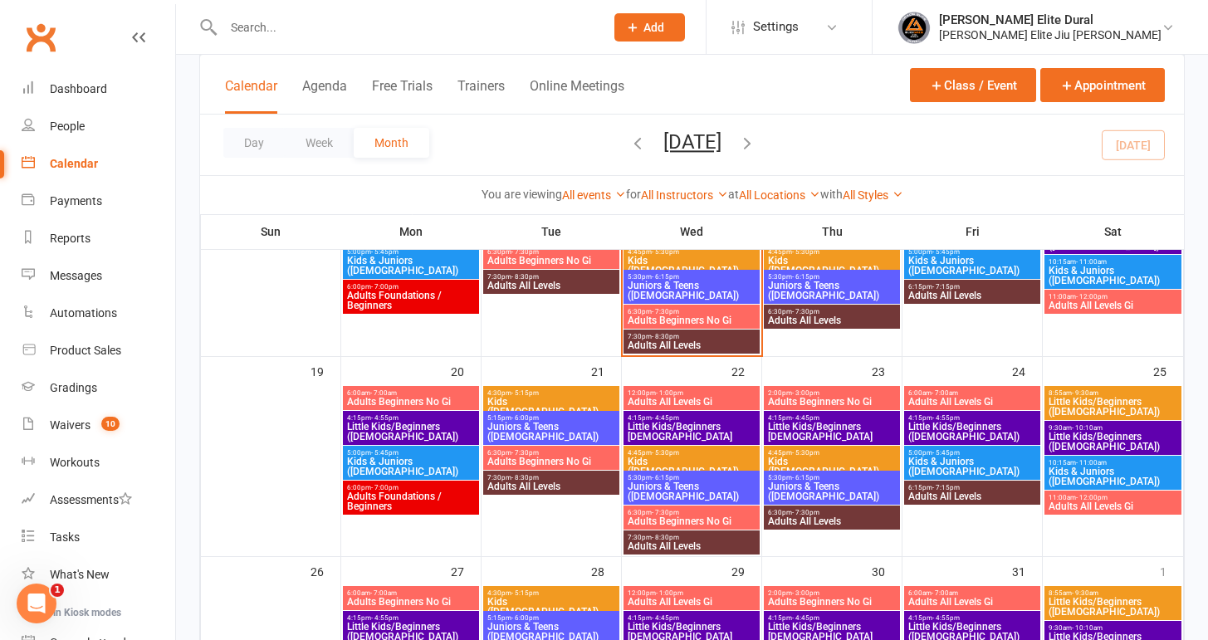
click at [402, 422] on span "Little Kids/Beginners ([DEMOGRAPHIC_DATA])" at bounding box center [411, 432] width 130 height 20
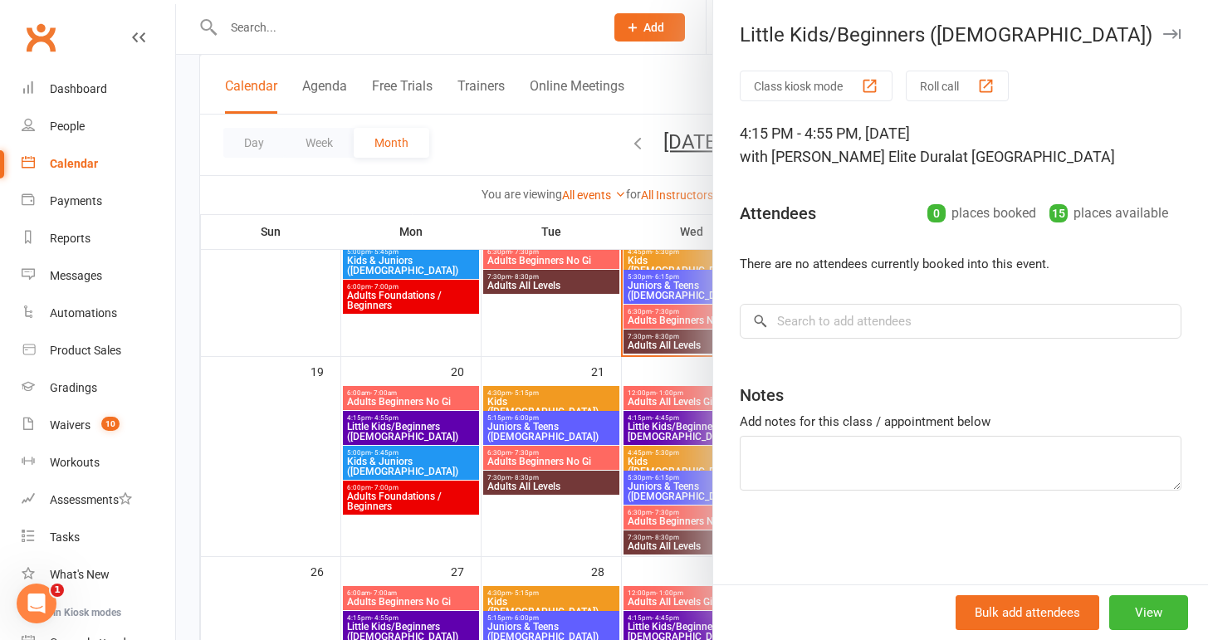
click at [189, 420] on div at bounding box center [692, 320] width 1032 height 640
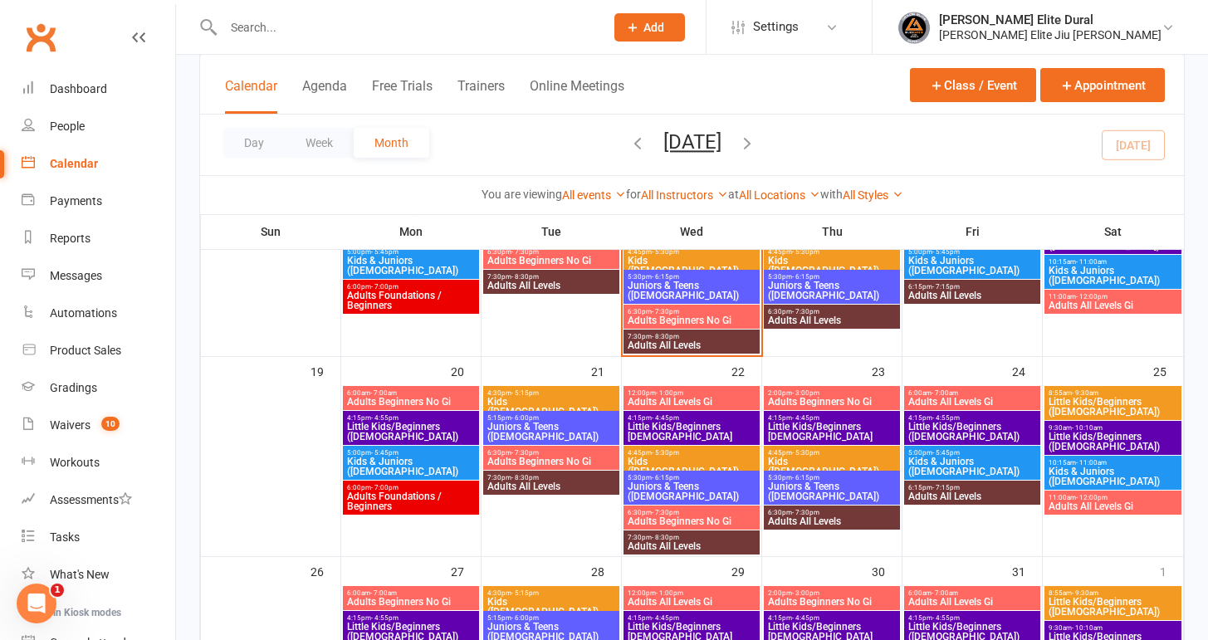
click at [943, 463] on span "Kids & Juniors ([DEMOGRAPHIC_DATA])" at bounding box center [973, 467] width 130 height 20
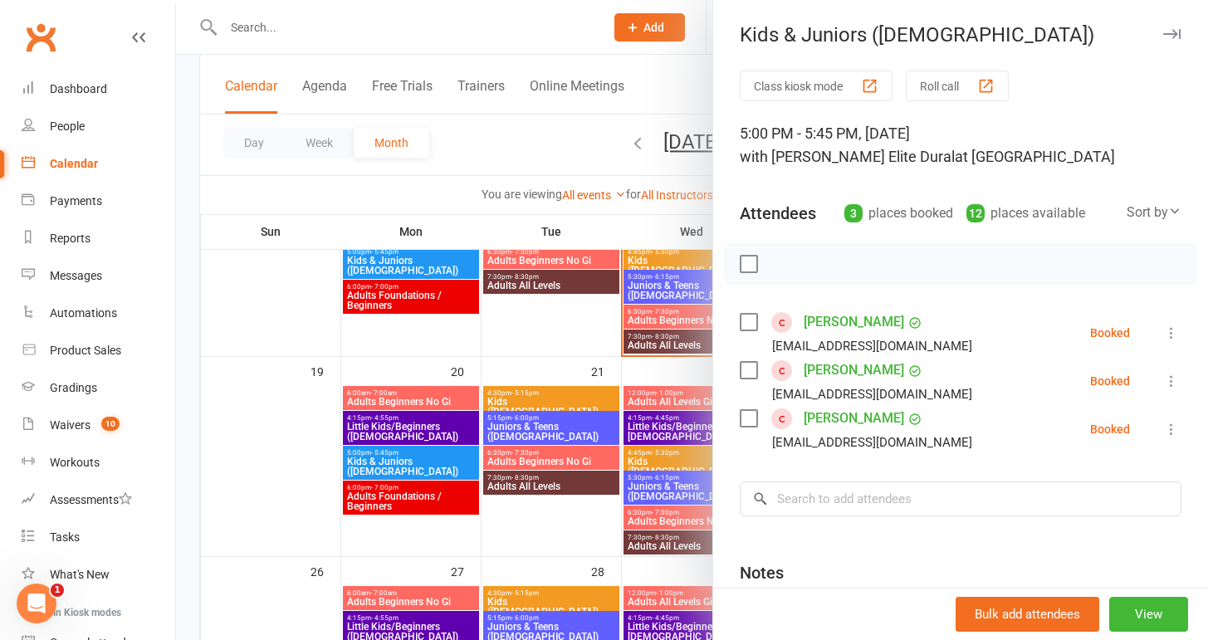
click at [189, 399] on div at bounding box center [692, 320] width 1032 height 640
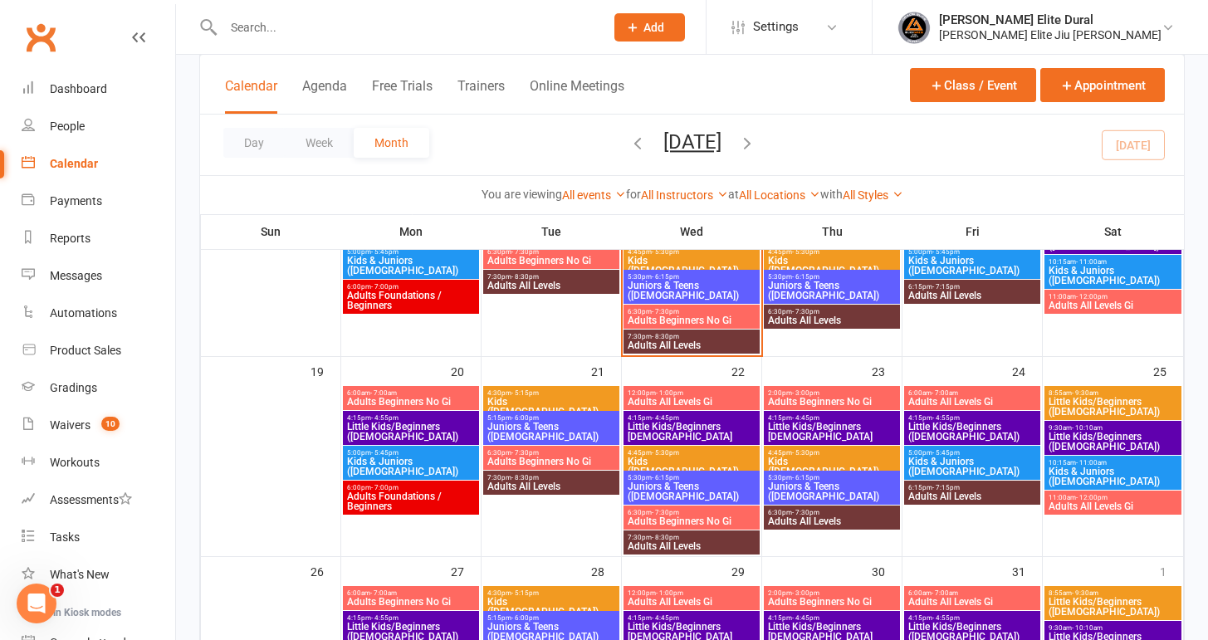
click at [278, 27] on input "text" at bounding box center [405, 27] width 375 height 23
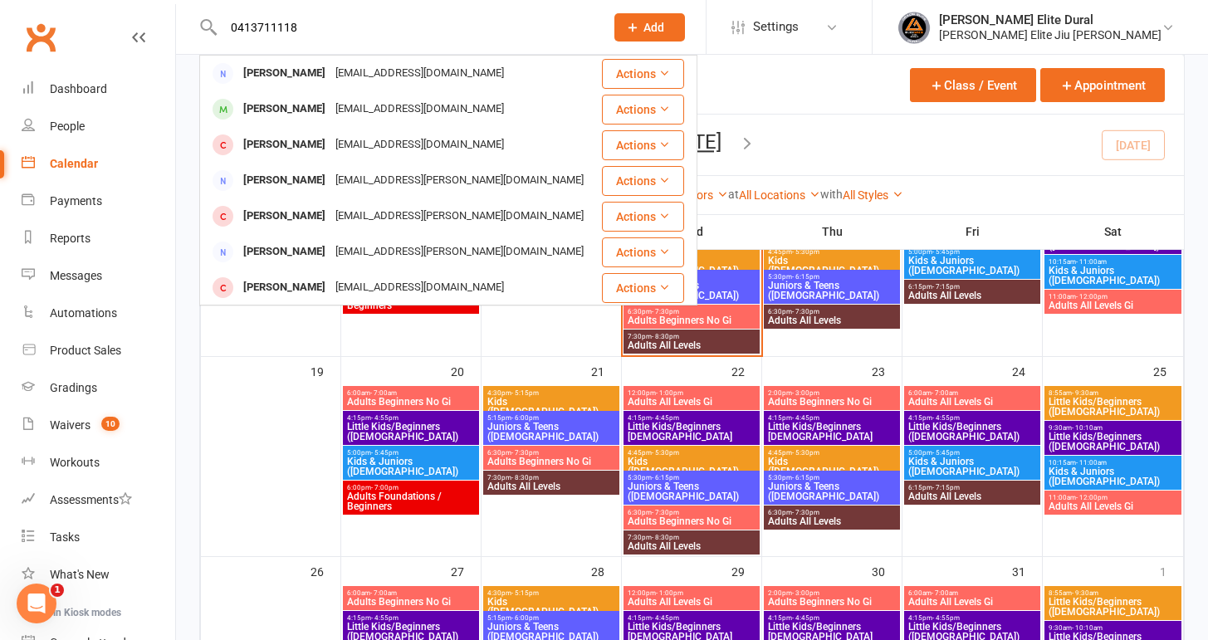
type input "0413711118"
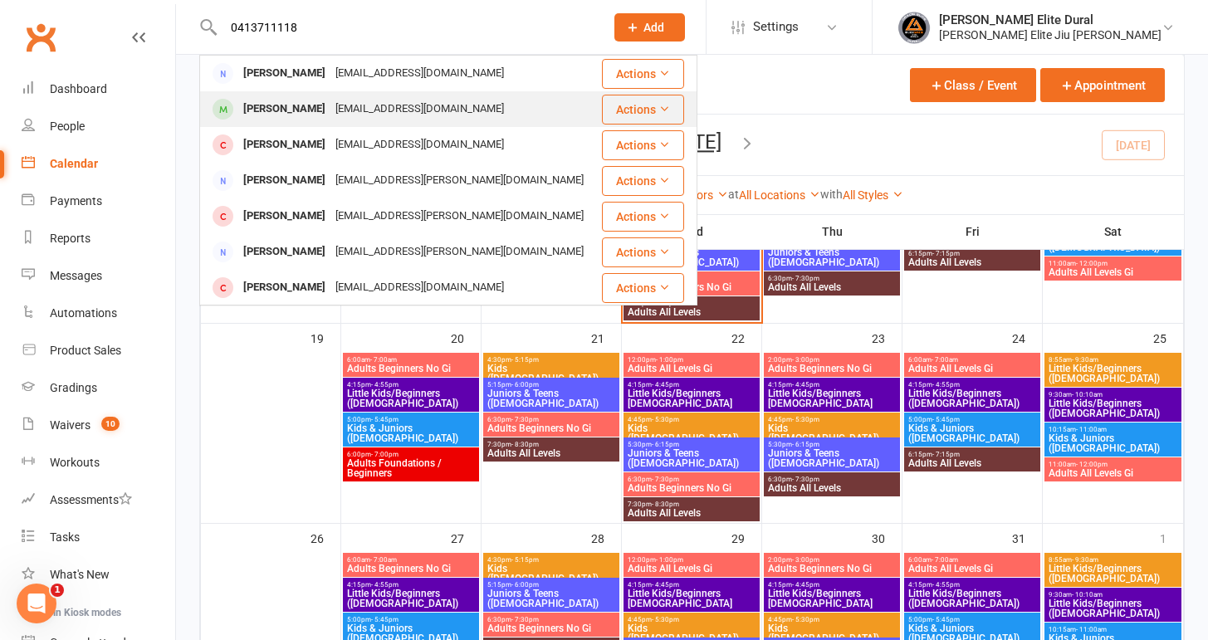
click at [265, 111] on div "[PERSON_NAME]" at bounding box center [284, 109] width 92 height 24
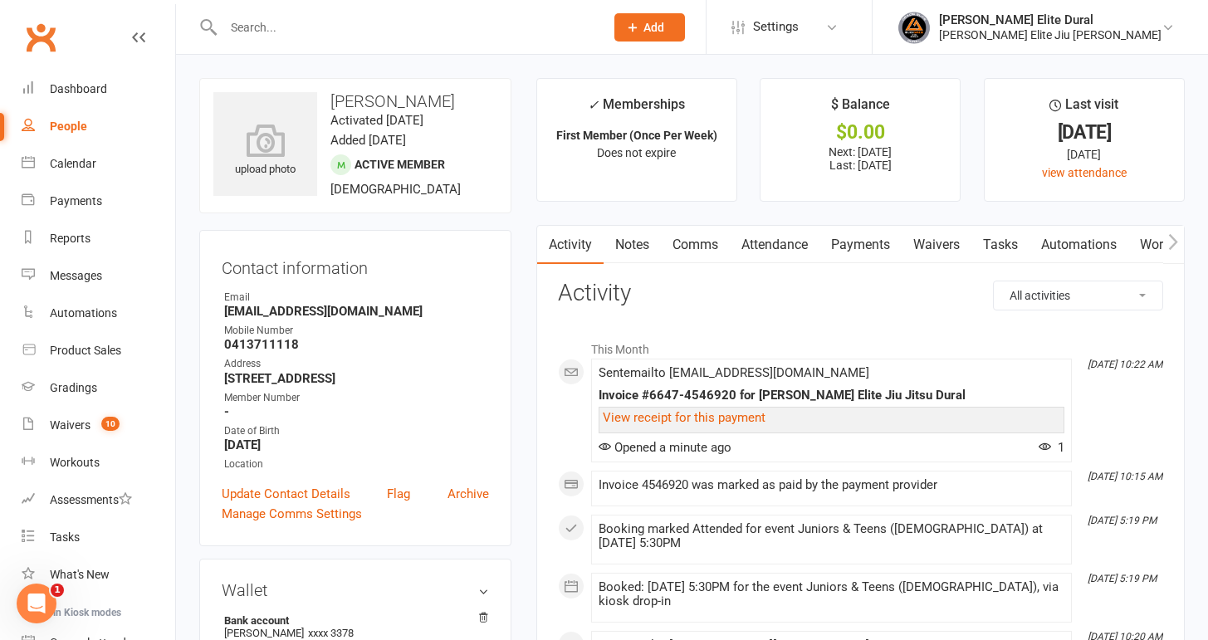
click at [867, 248] on link "Payments" at bounding box center [861, 245] width 82 height 38
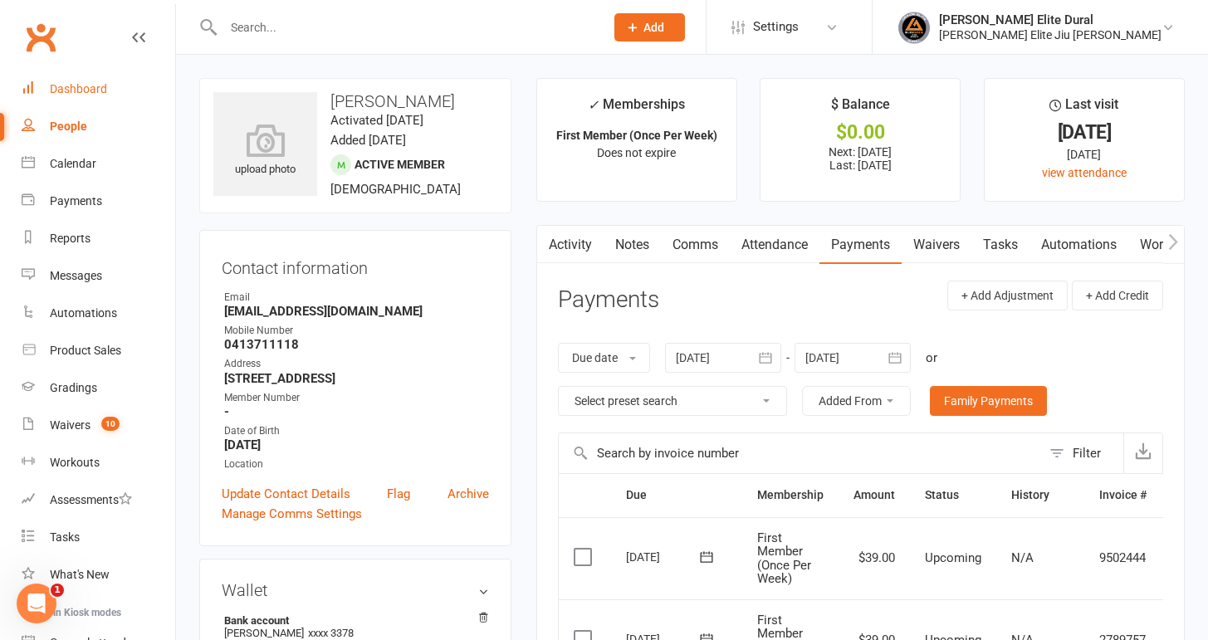
click at [60, 88] on div "Dashboard" at bounding box center [78, 88] width 57 height 13
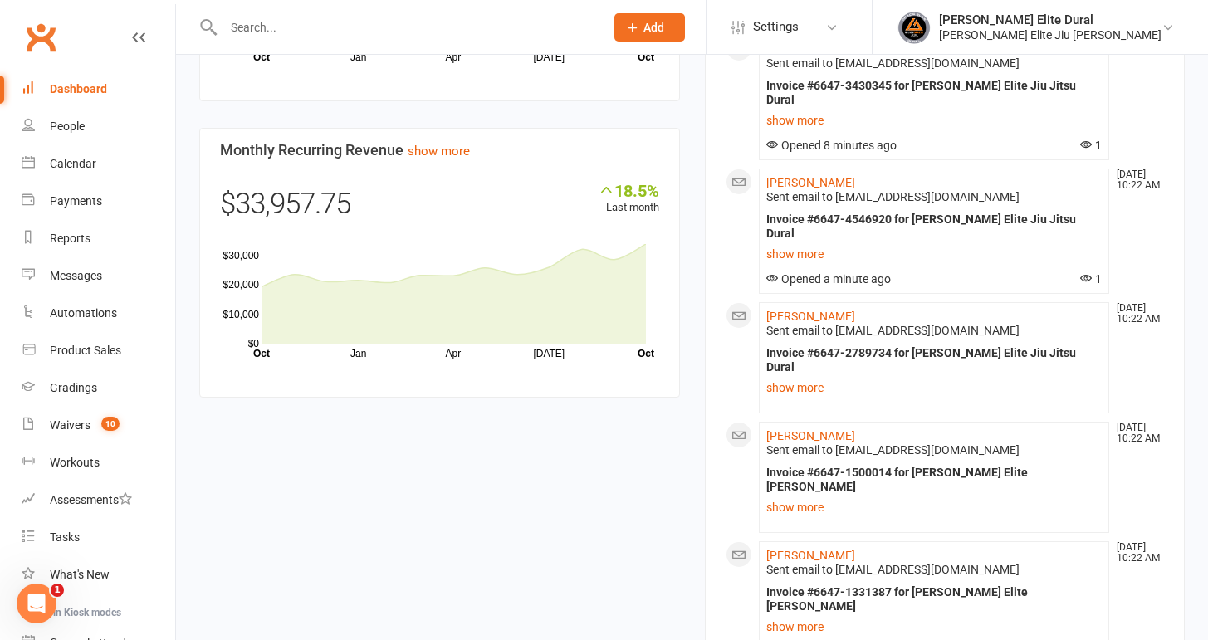
scroll to position [1400, 0]
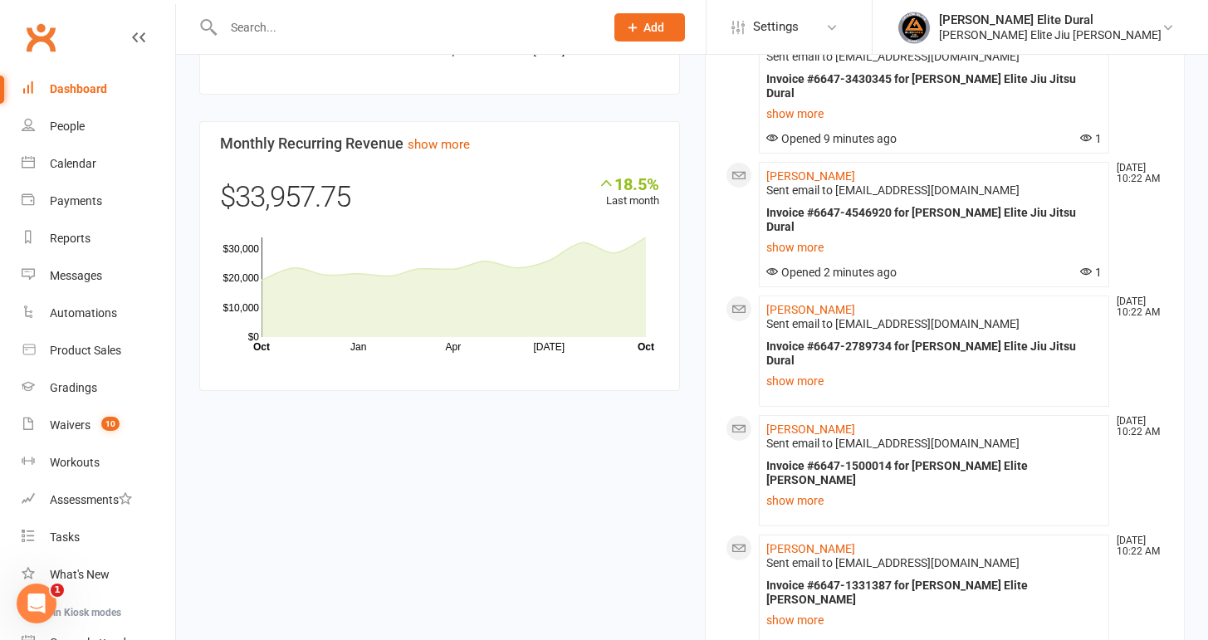
click at [406, 24] on input "text" at bounding box center [405, 27] width 375 height 23
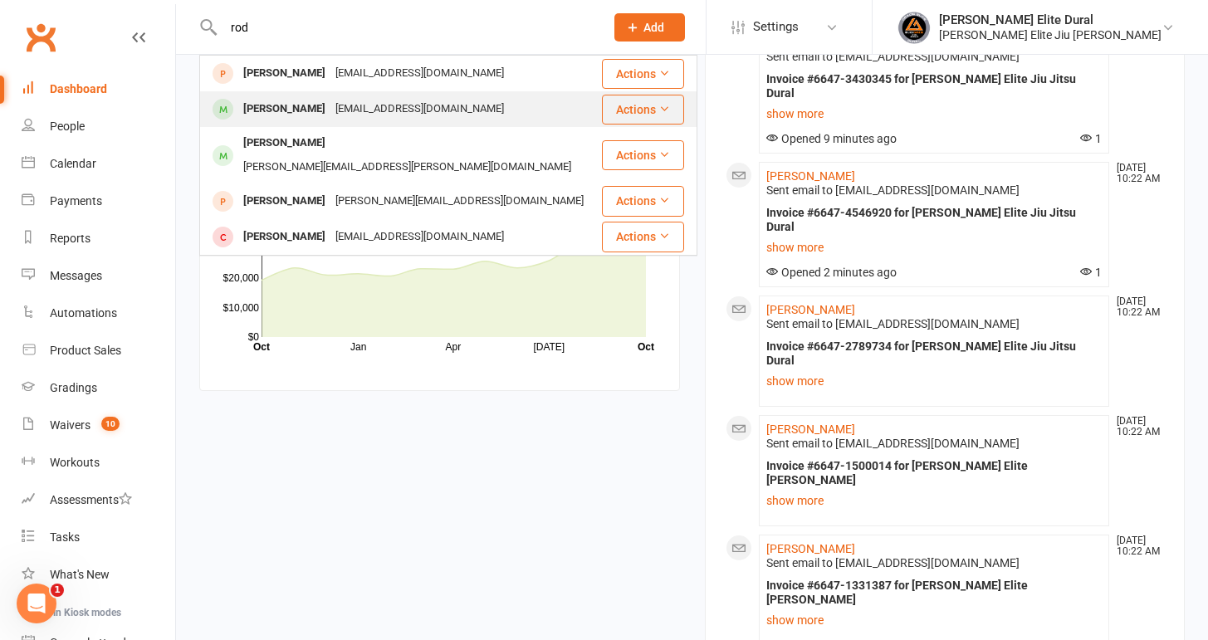
type input "rod"
click at [337, 116] on div "[EMAIL_ADDRESS][DOMAIN_NAME]" at bounding box center [420, 109] width 179 height 24
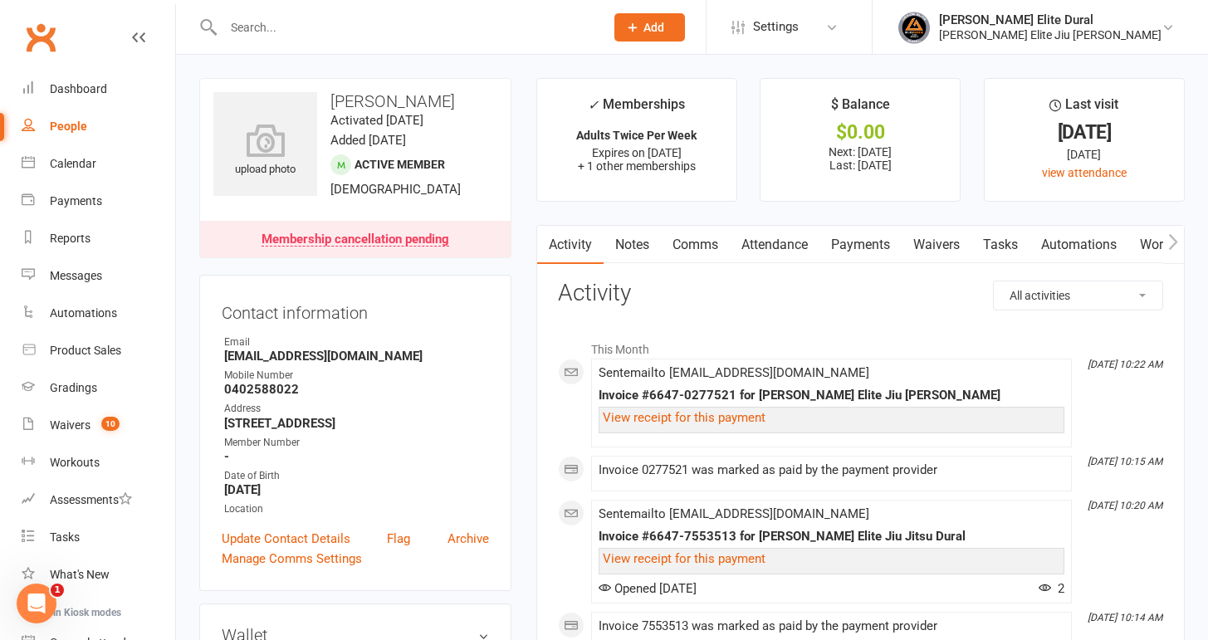
click at [874, 247] on link "Payments" at bounding box center [861, 245] width 82 height 38
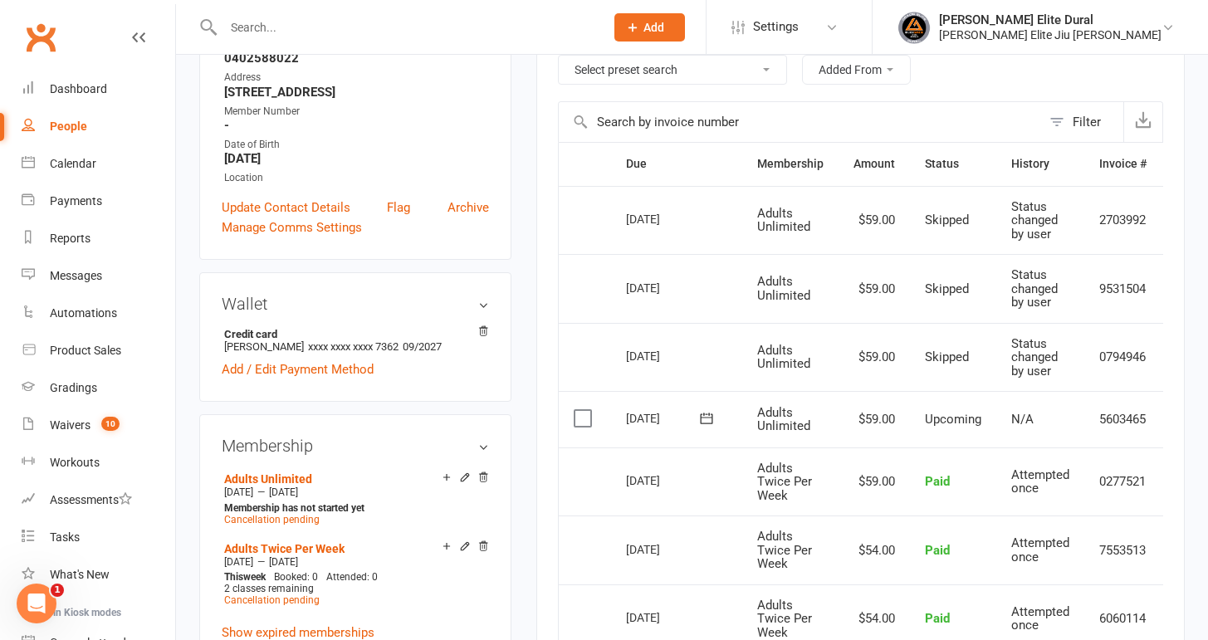
scroll to position [330, 0]
click at [708, 420] on icon at bounding box center [706, 420] width 17 height 17
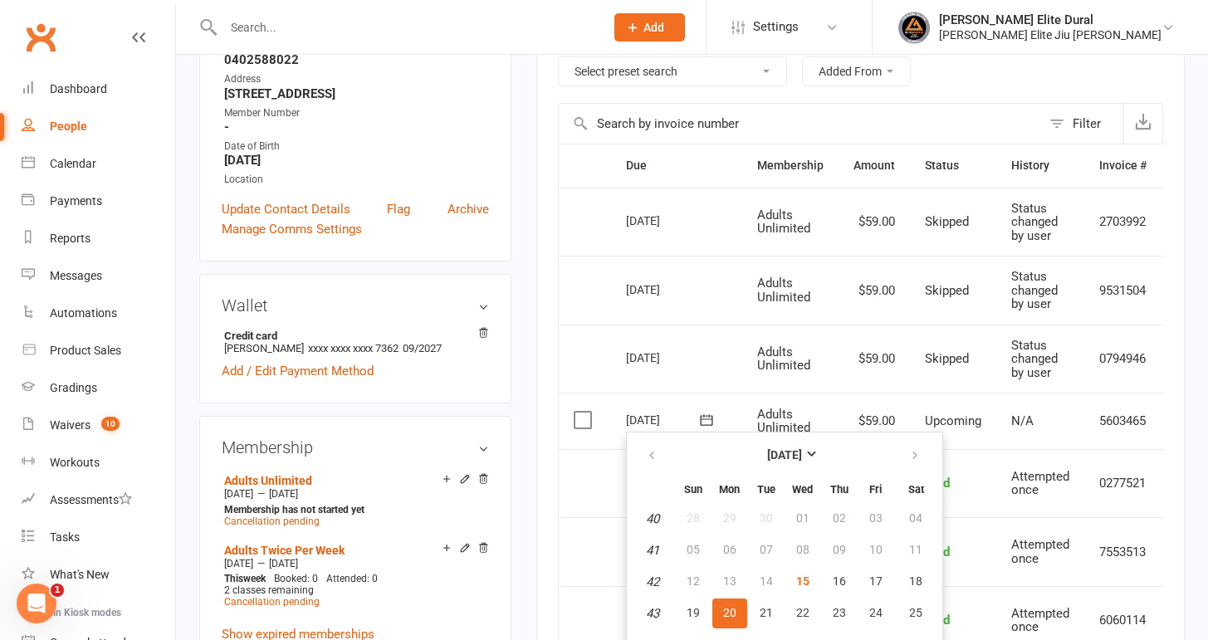
click at [537, 315] on div "Activity Notes Comms Attendance Payments Waivers Tasks Automations Workouts Gra…" at bounding box center [861, 454] width 649 height 1118
